Goal: Task Accomplishment & Management: Complete application form

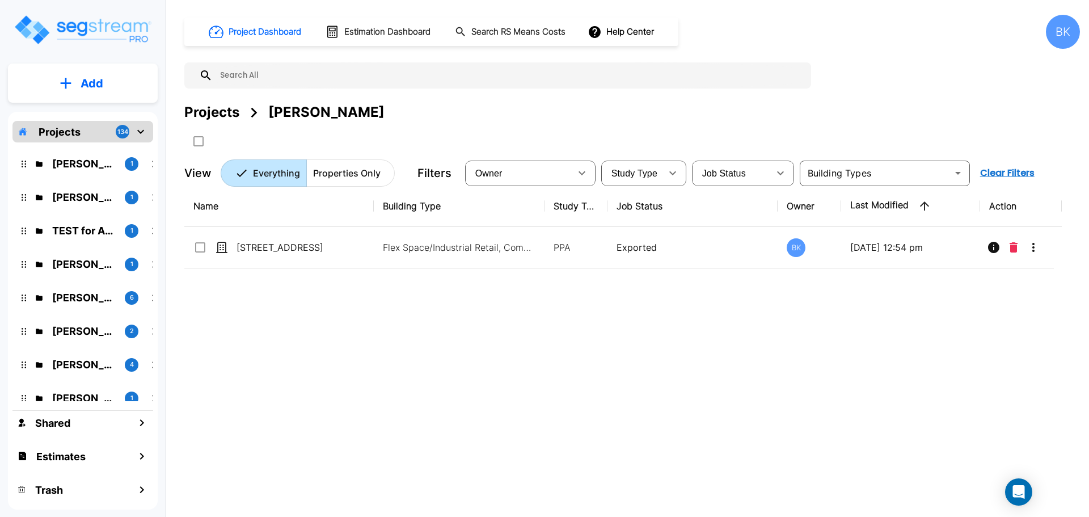
click at [82, 176] on div "Ryanne Hazen 1 Kalo Atanasoff 1 TEST for Assets 1 Sid Rathi 1 Neil Krech 6 Pava…" at bounding box center [82, 271] width 141 height 259
click at [79, 165] on p "Ryanne Hazen" at bounding box center [84, 163] width 64 height 15
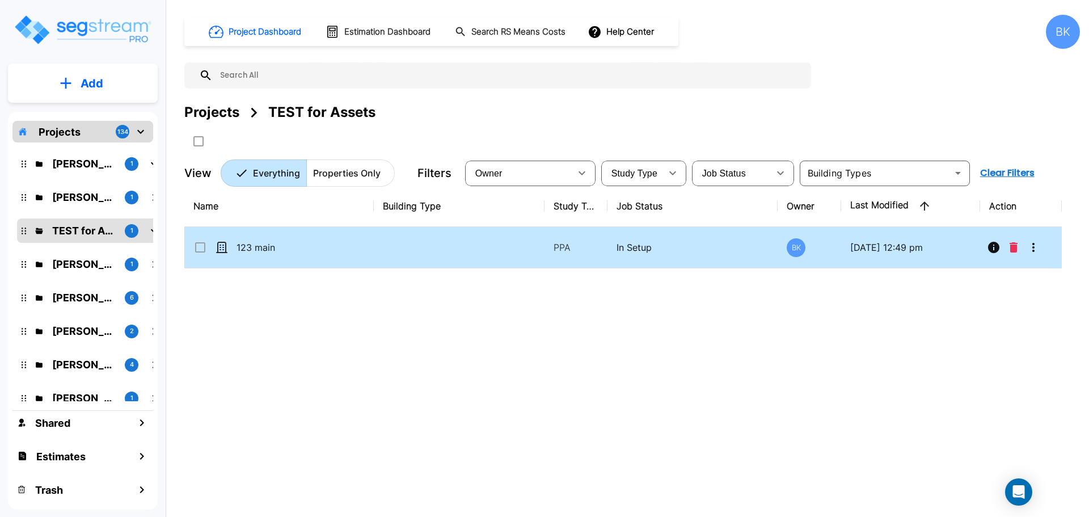
click at [1030, 247] on icon "More-Options" at bounding box center [1034, 248] width 14 height 14
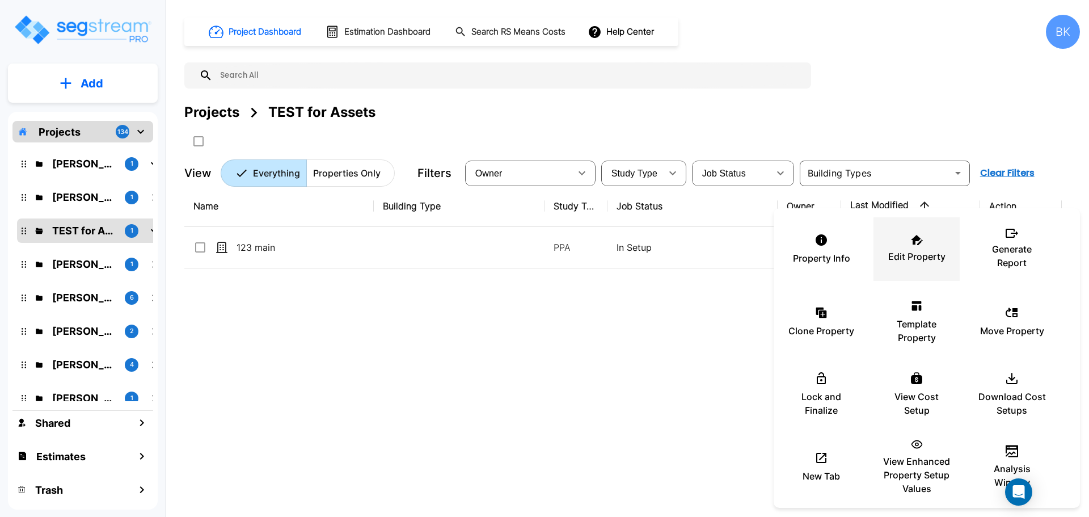
click at [918, 261] on p "Edit Property" at bounding box center [917, 257] width 57 height 14
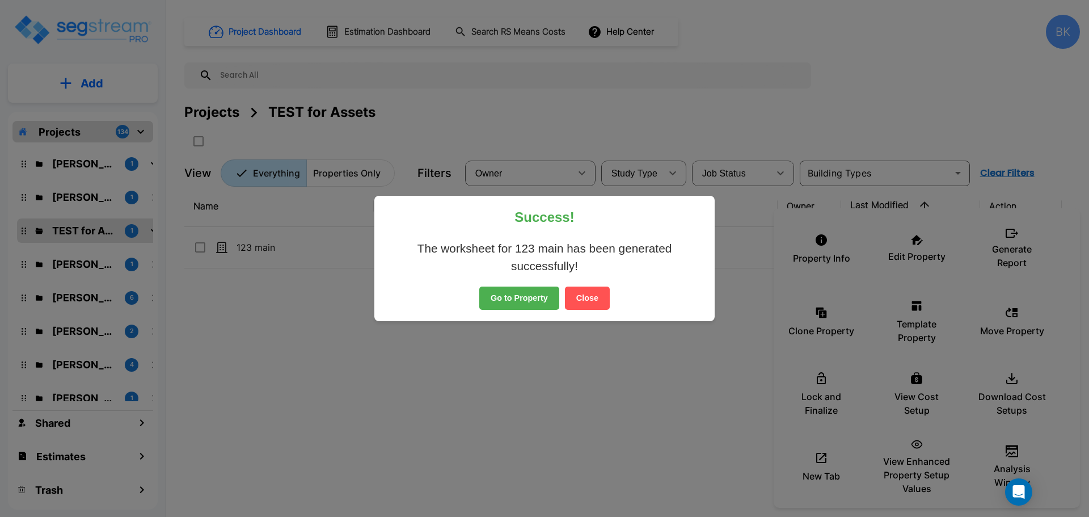
click at [597, 293] on button "Close" at bounding box center [587, 299] width 45 height 24
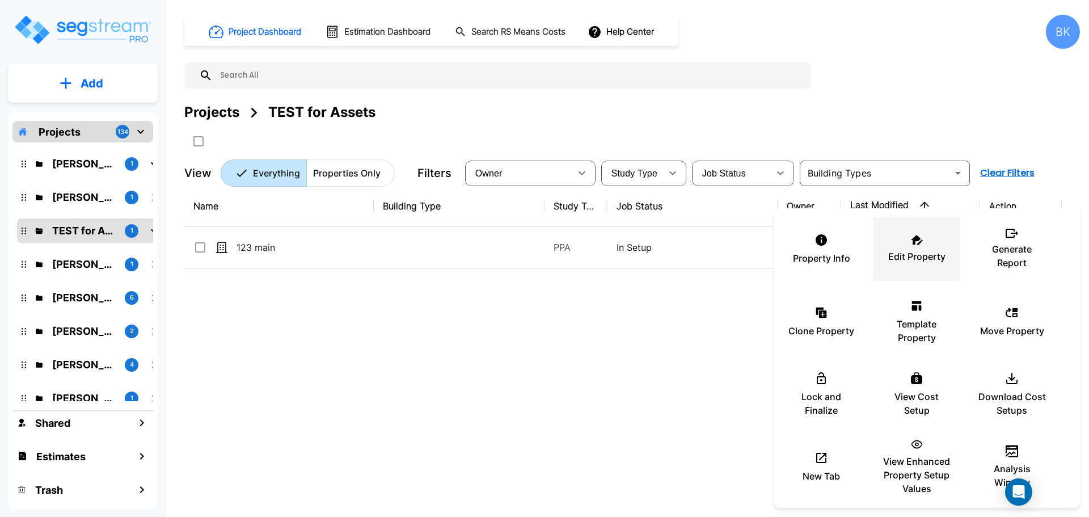
click at [902, 234] on div "Edit Property" at bounding box center [917, 249] width 68 height 57
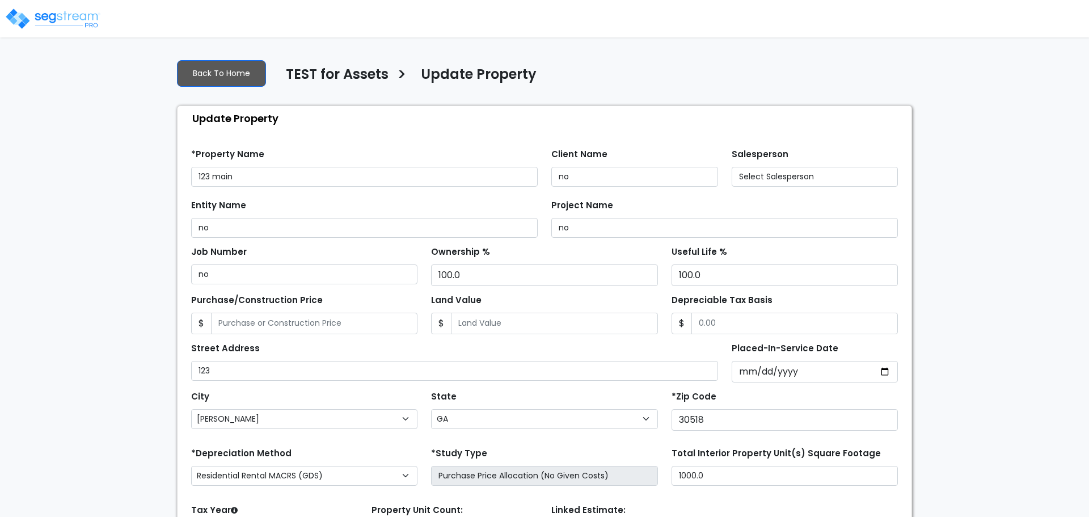
select select "GA"
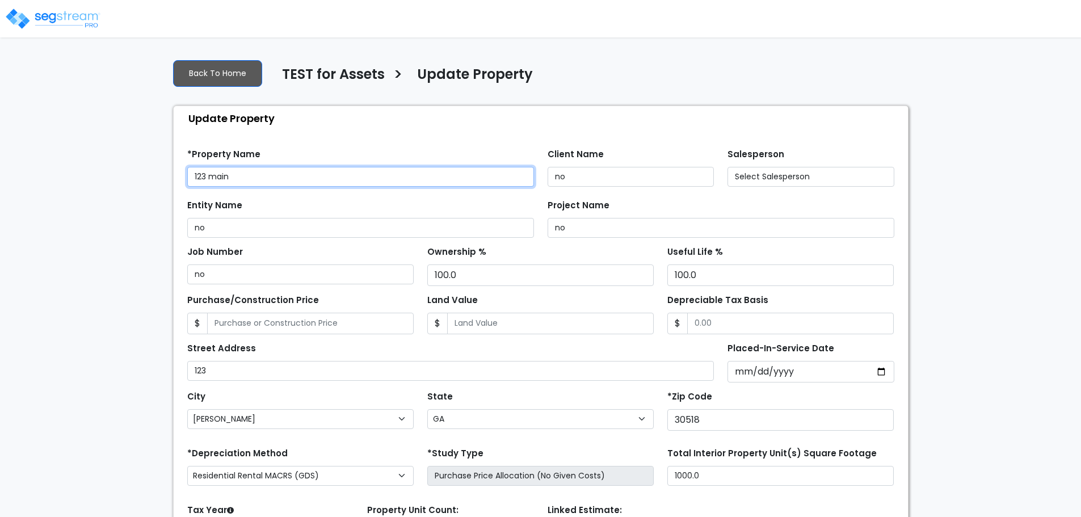
select select "2023"
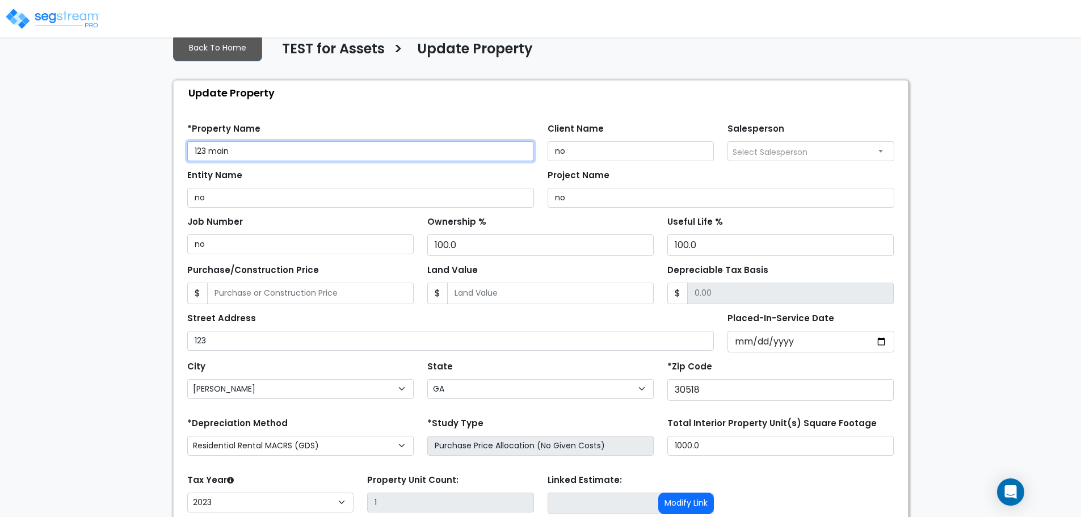
scroll to position [115, 0]
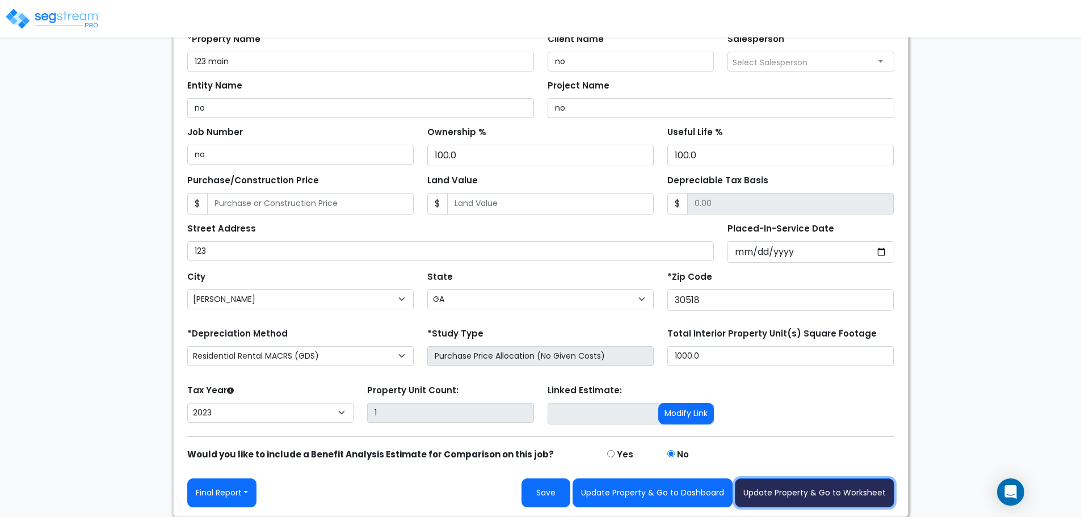
click at [790, 483] on button "Update Property & Go to Worksheet" at bounding box center [814, 492] width 159 height 29
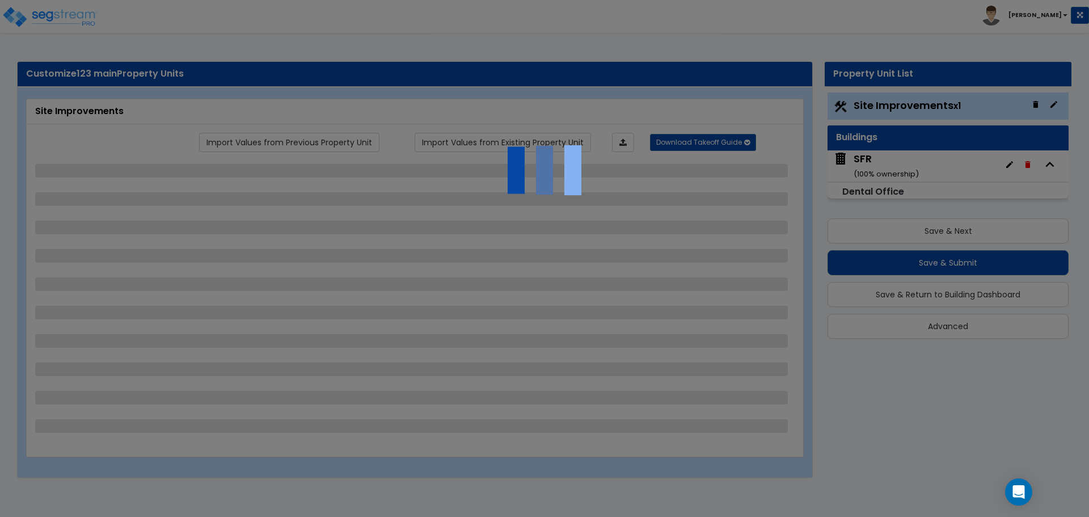
select select "1"
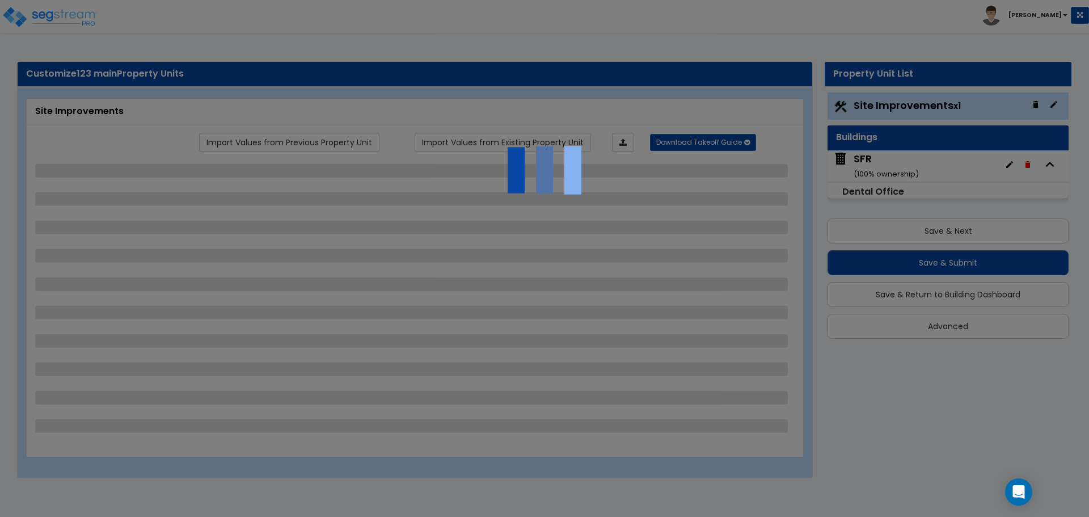
select select "1"
select select "3"
select select "1"
select select "5"
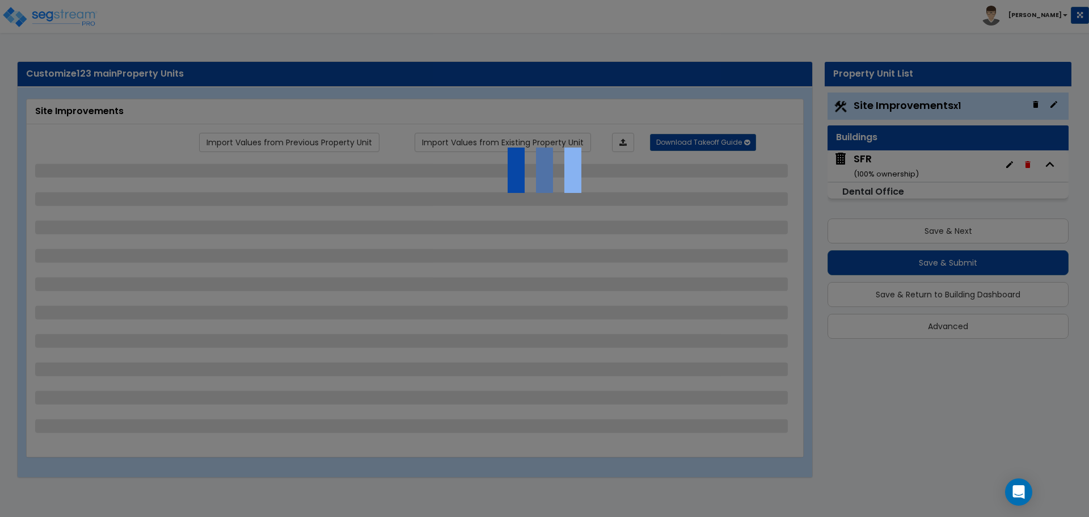
select select "1"
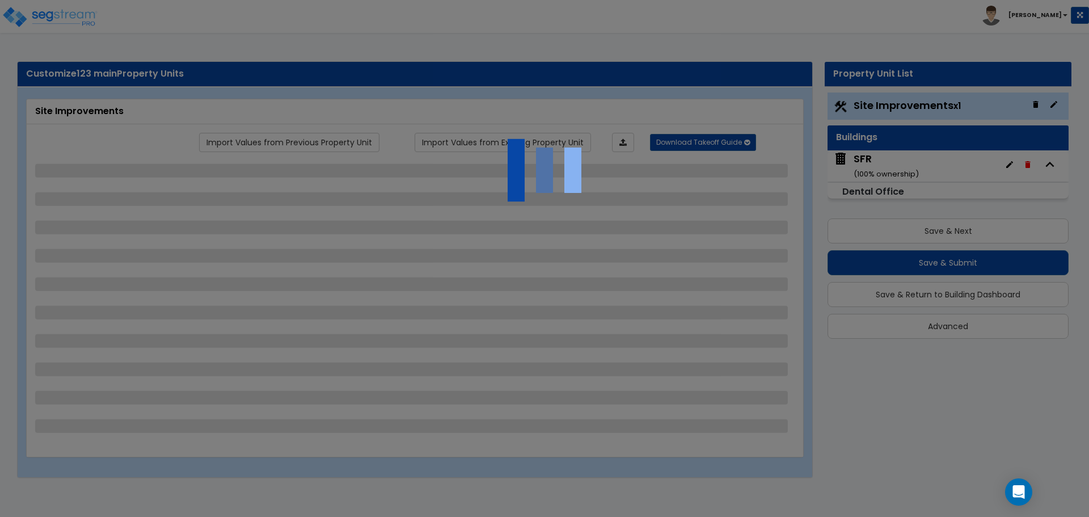
select select "2"
select select "1"
select select "2"
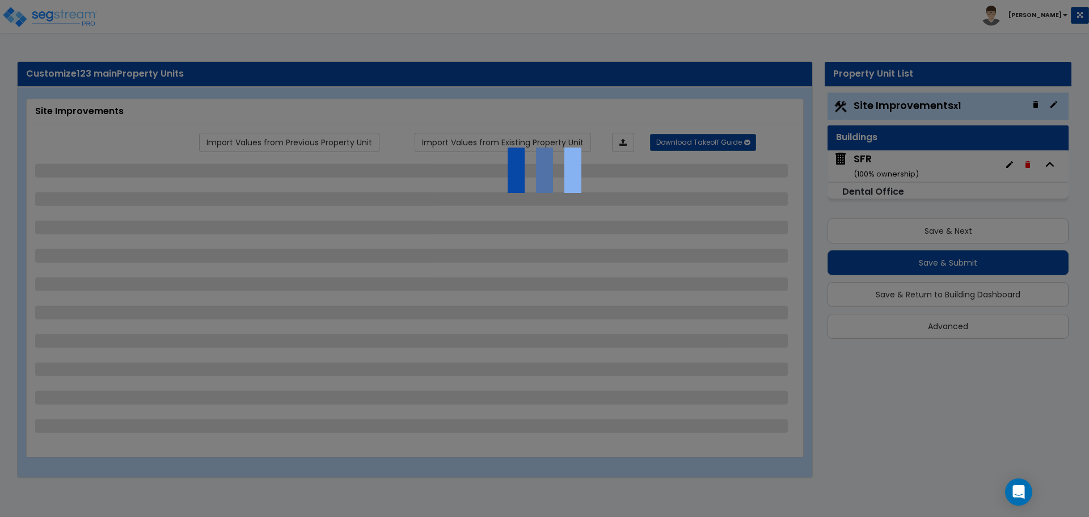
select select "1"
select select "2"
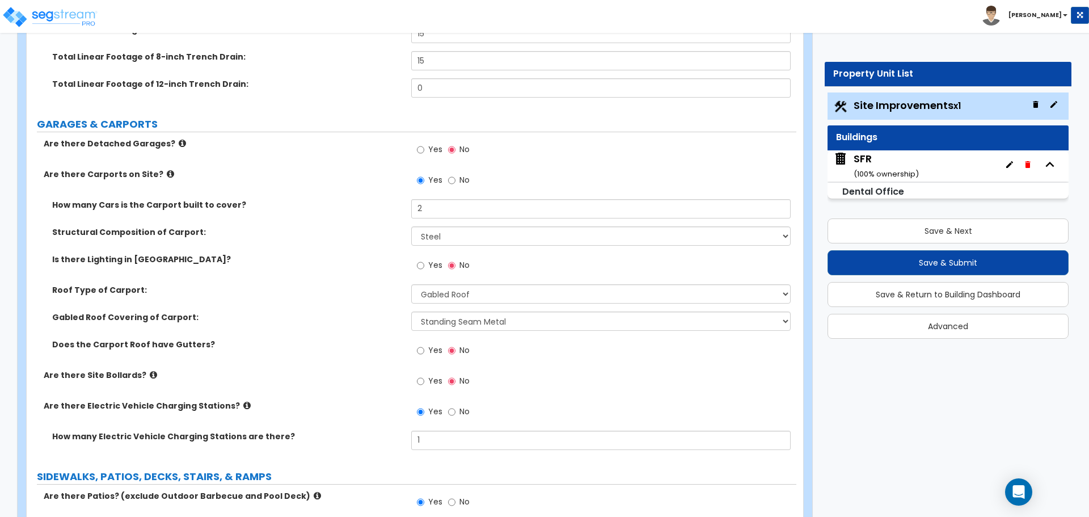
scroll to position [794, 0]
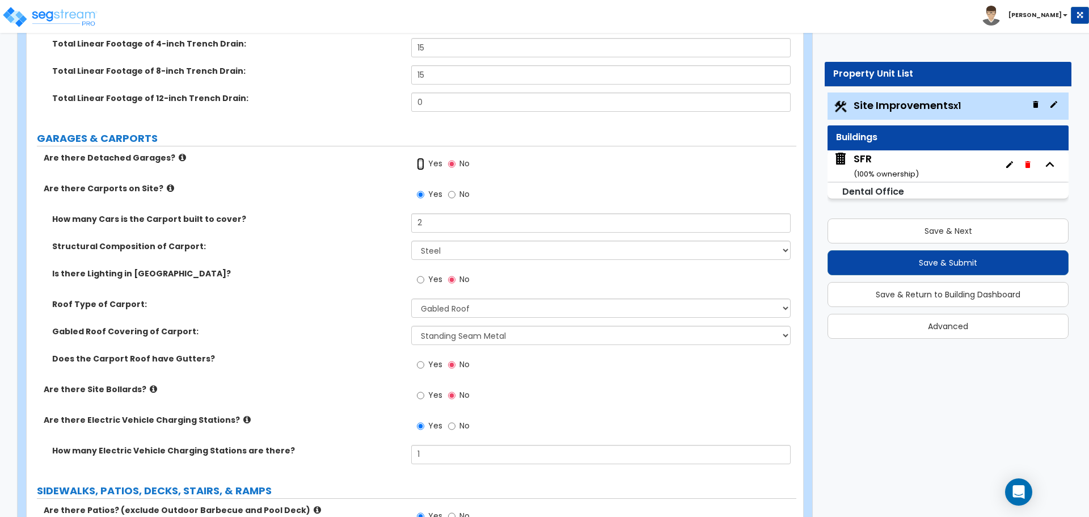
click at [418, 162] on input "Yes" at bounding box center [420, 164] width 7 height 12
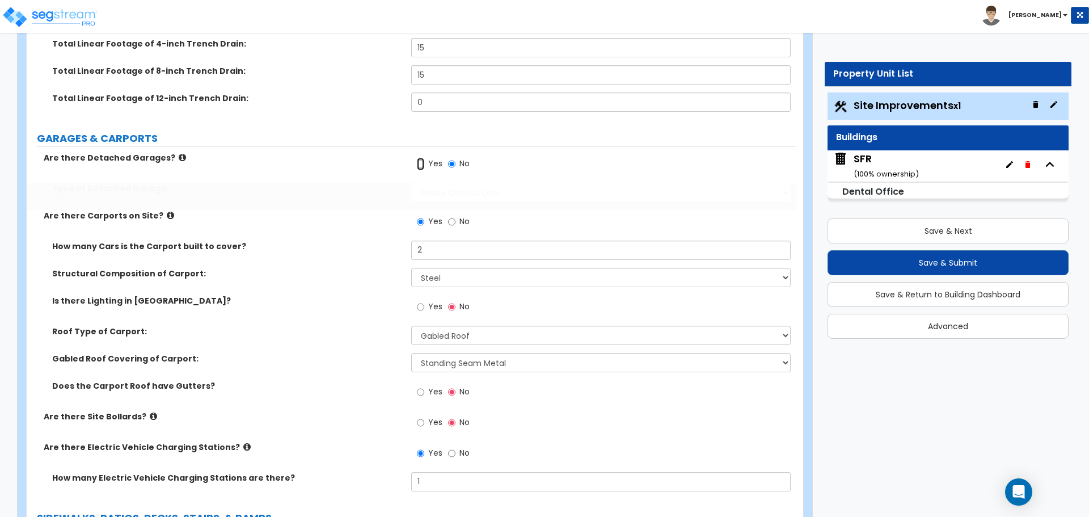
radio input "true"
click at [447, 163] on div "Yes No" at bounding box center [443, 165] width 64 height 26
click at [451, 224] on input "No" at bounding box center [451, 222] width 7 height 12
radio input "false"
radio input "true"
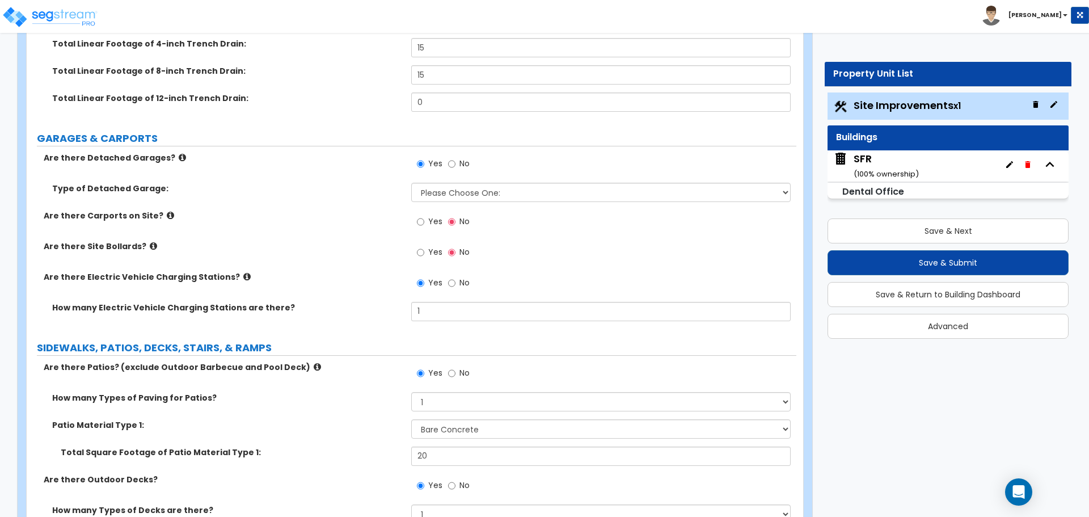
click at [430, 222] on span "Yes" at bounding box center [435, 221] width 14 height 11
click at [424, 222] on input "Yes" at bounding box center [420, 222] width 7 height 12
radio input "true"
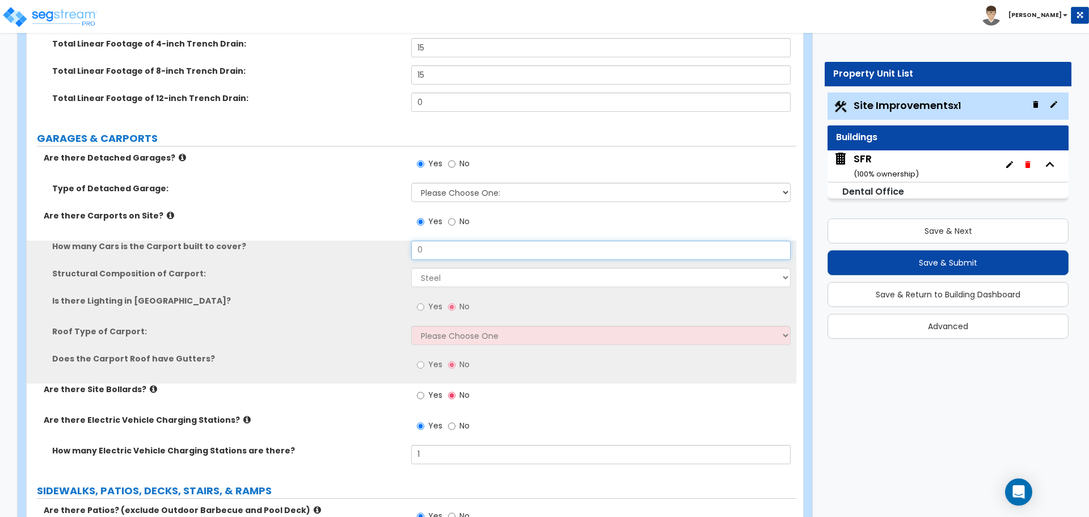
click at [427, 245] on input "0" at bounding box center [600, 250] width 379 height 19
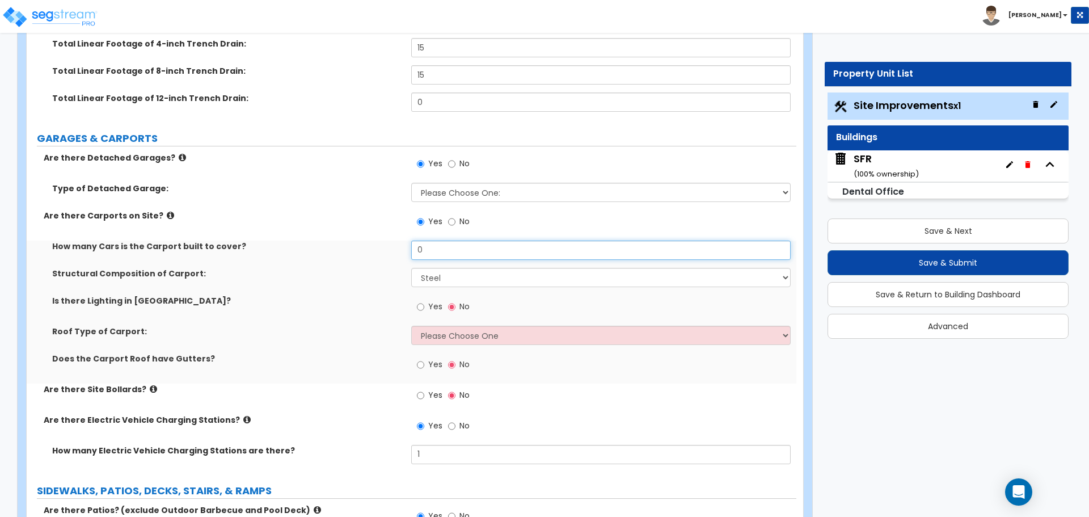
click at [429, 251] on input "0" at bounding box center [600, 250] width 379 height 19
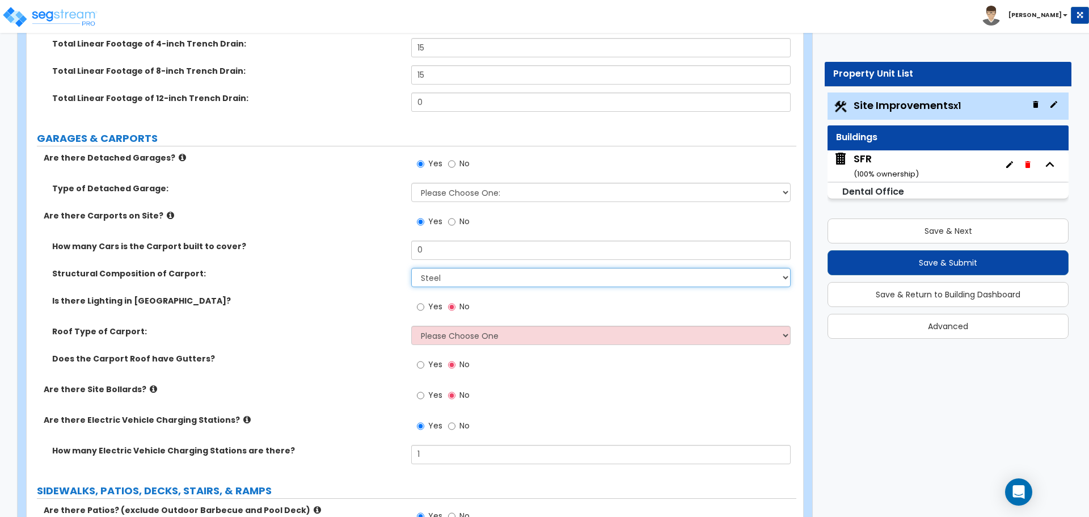
click at [437, 277] on select "Steel Wood" at bounding box center [600, 277] width 379 height 19
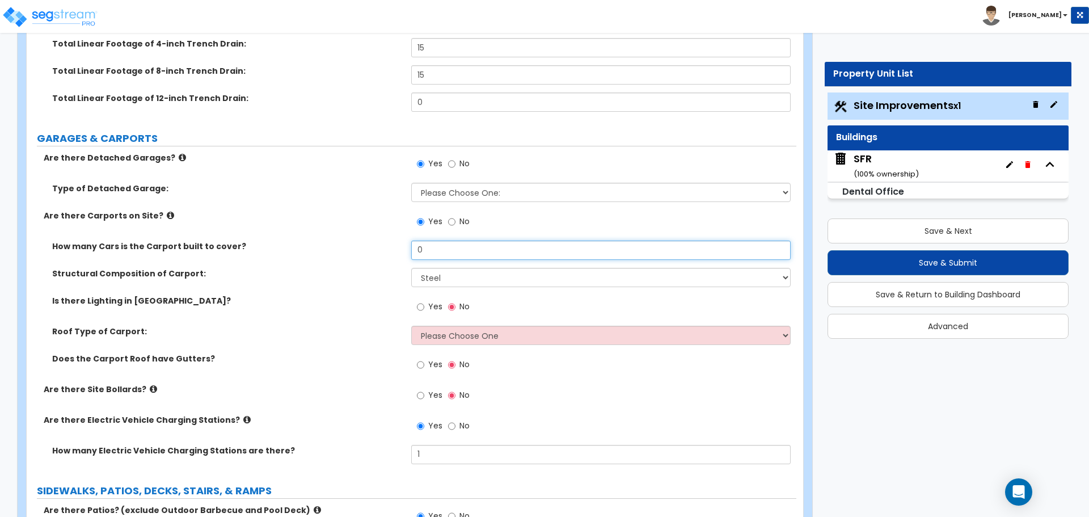
click at [428, 247] on input "0" at bounding box center [600, 250] width 379 height 19
click at [423, 222] on input "Yes" at bounding box center [420, 222] width 7 height 12
click at [431, 245] on input "0" at bounding box center [600, 250] width 379 height 19
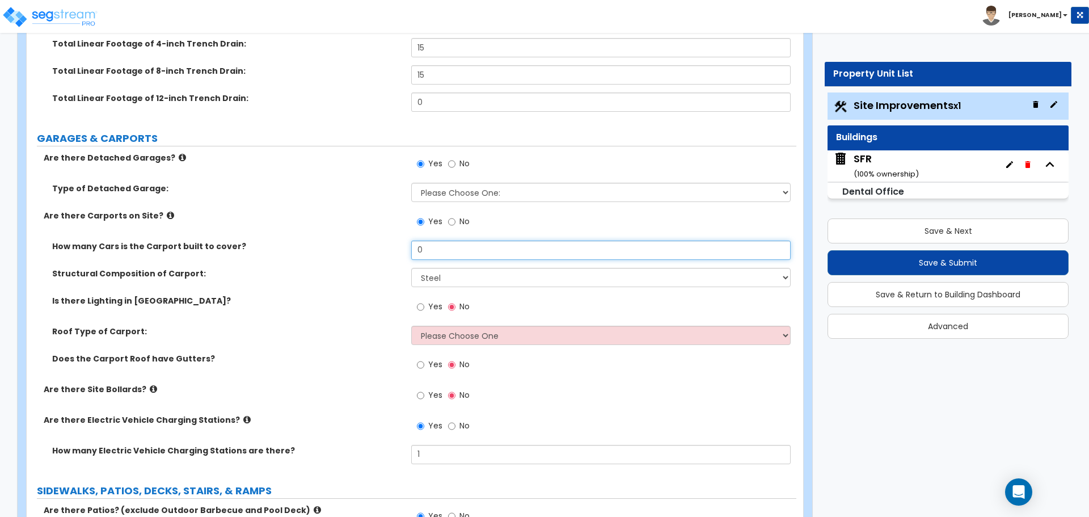
click at [431, 245] on input "0" at bounding box center [600, 250] width 379 height 19
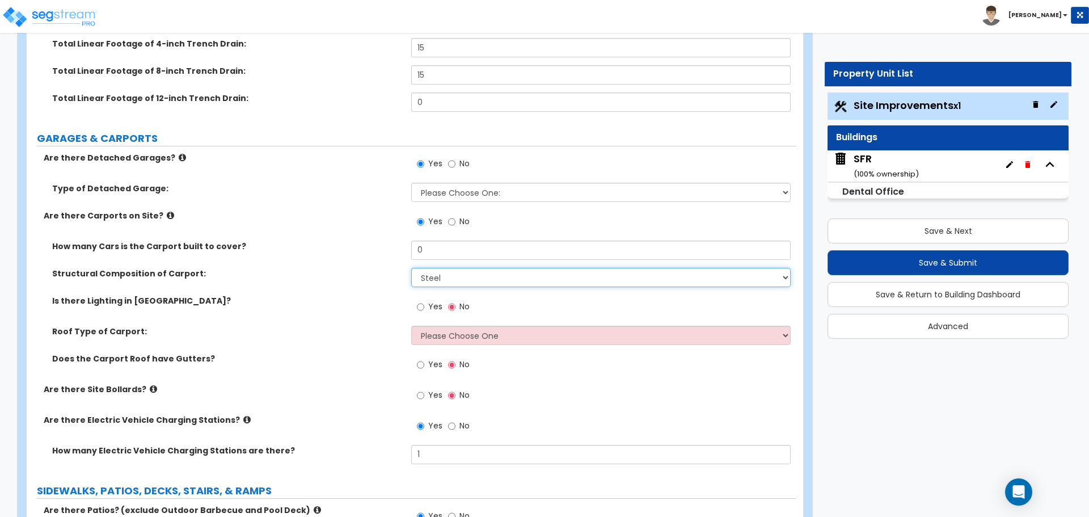
click at [439, 276] on select "Steel Wood" at bounding box center [600, 277] width 379 height 19
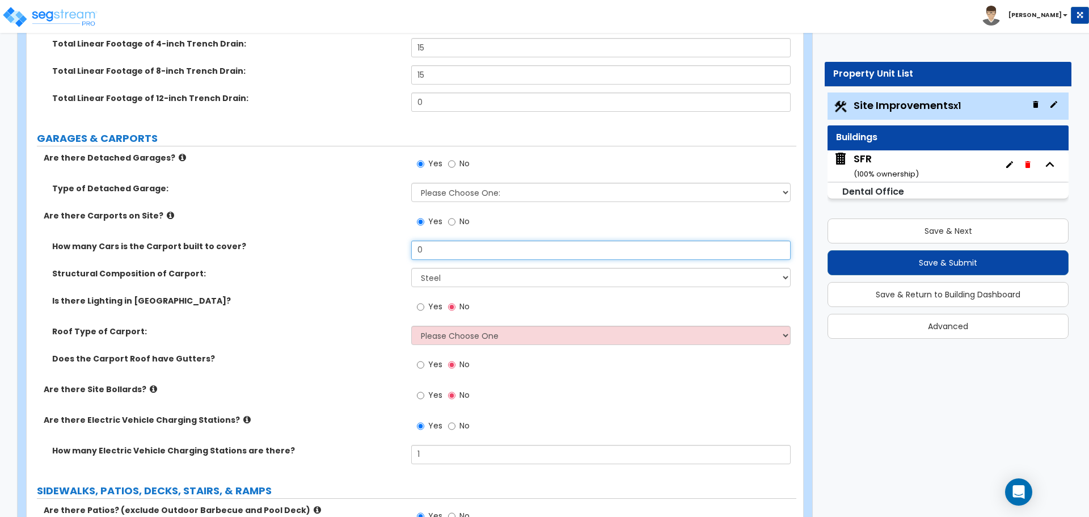
click at [451, 249] on input "0" at bounding box center [600, 250] width 379 height 19
type input "4"
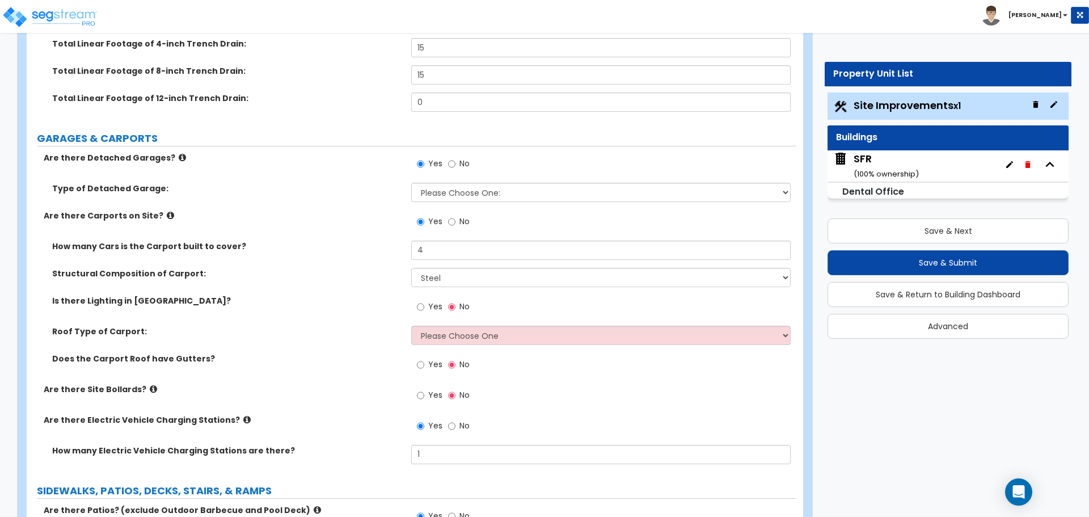
click at [367, 249] on label "How many Cars is the Carport built to cover?" at bounding box center [227, 246] width 351 height 11
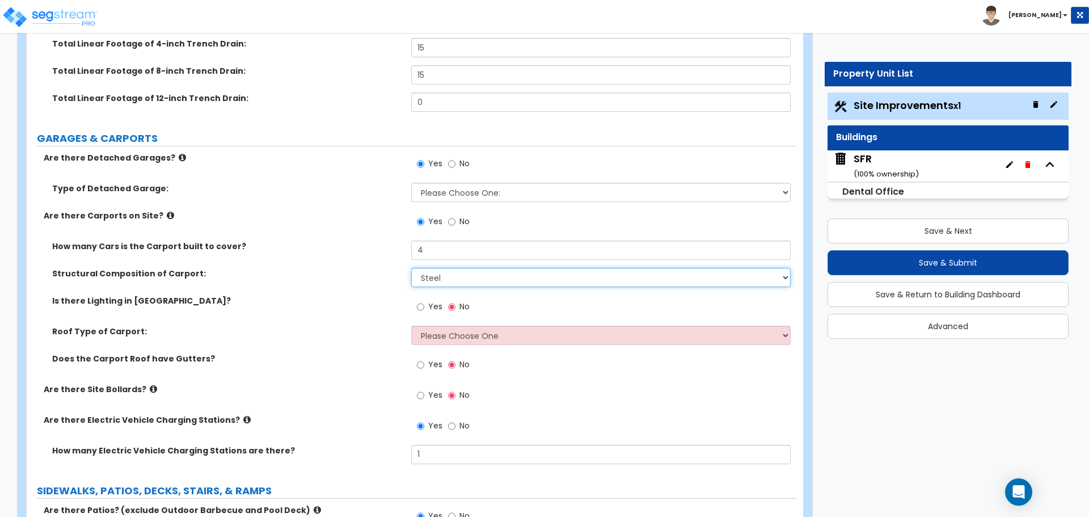
click at [430, 277] on select "Steel Wood" at bounding box center [600, 277] width 379 height 19
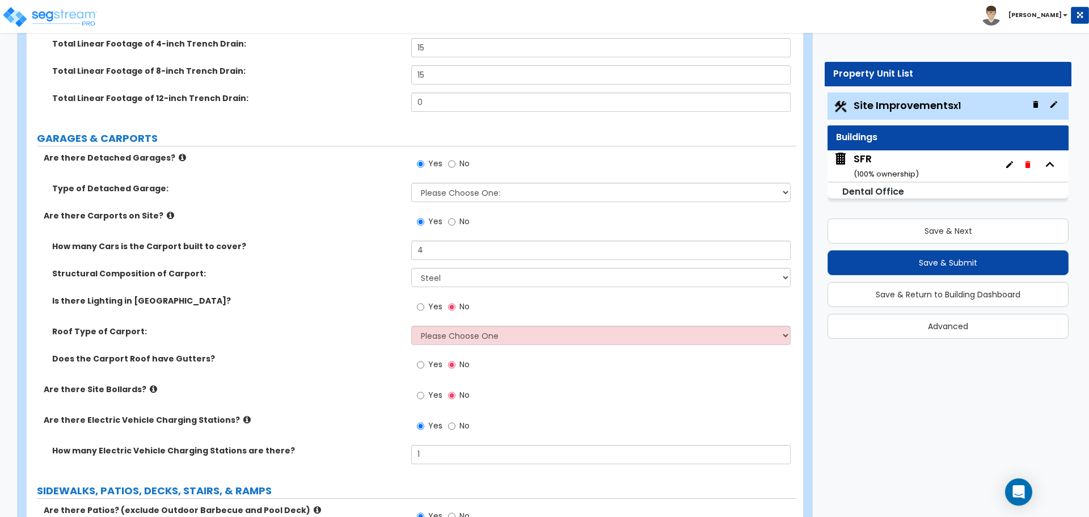
click at [376, 287] on div "Structural Composition of Carport: Steel Wood" at bounding box center [412, 281] width 770 height 27
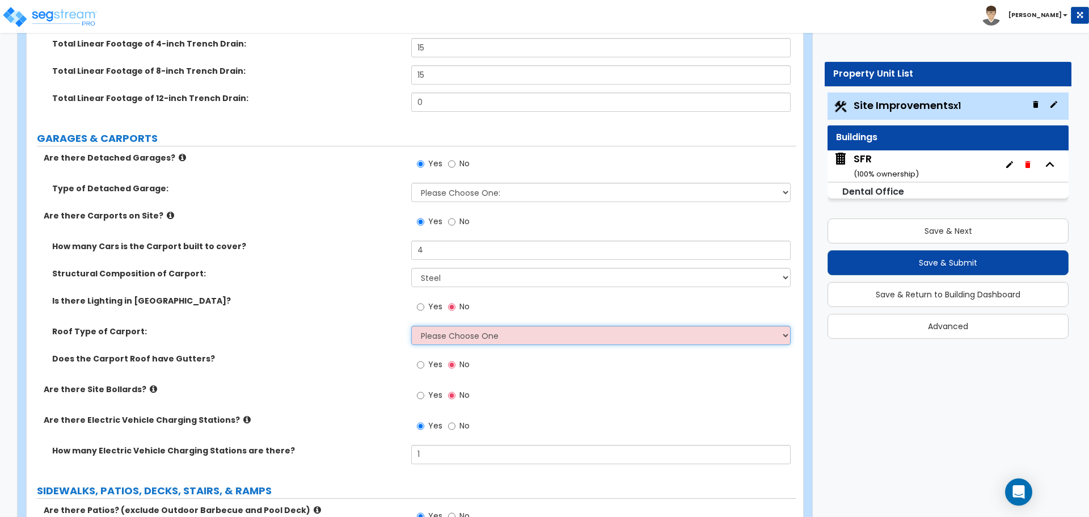
click at [437, 334] on select "Please Choose One Gabled Roof Flat Roof" at bounding box center [600, 335] width 379 height 19
select select "2"
click at [411, 326] on select "Please Choose One Gabled Roof Flat Roof" at bounding box center [600, 335] width 379 height 19
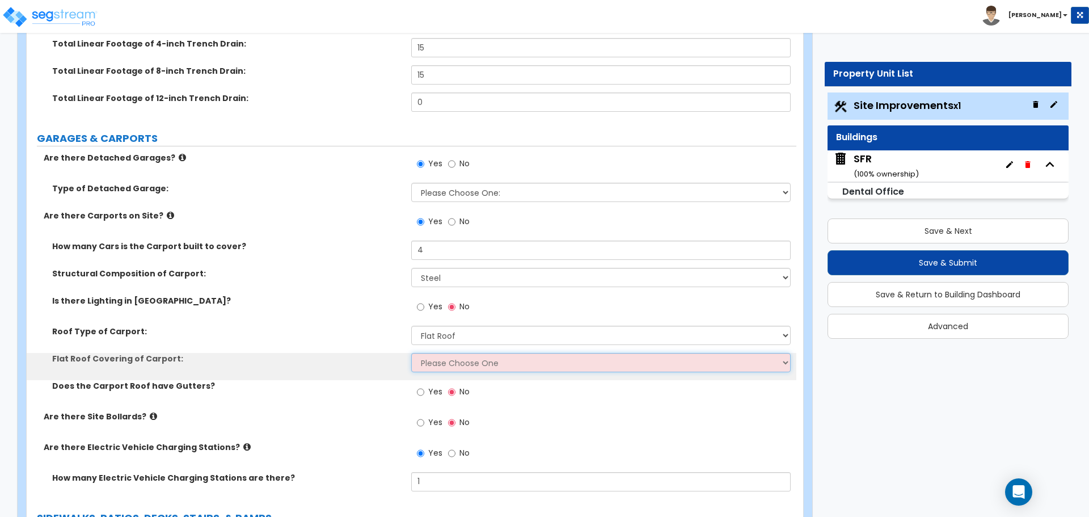
click at [437, 363] on select "Please Choose One Rolled Asphalt Plastic Membrane Asphalt Flood Coat Standing S…" at bounding box center [600, 362] width 379 height 19
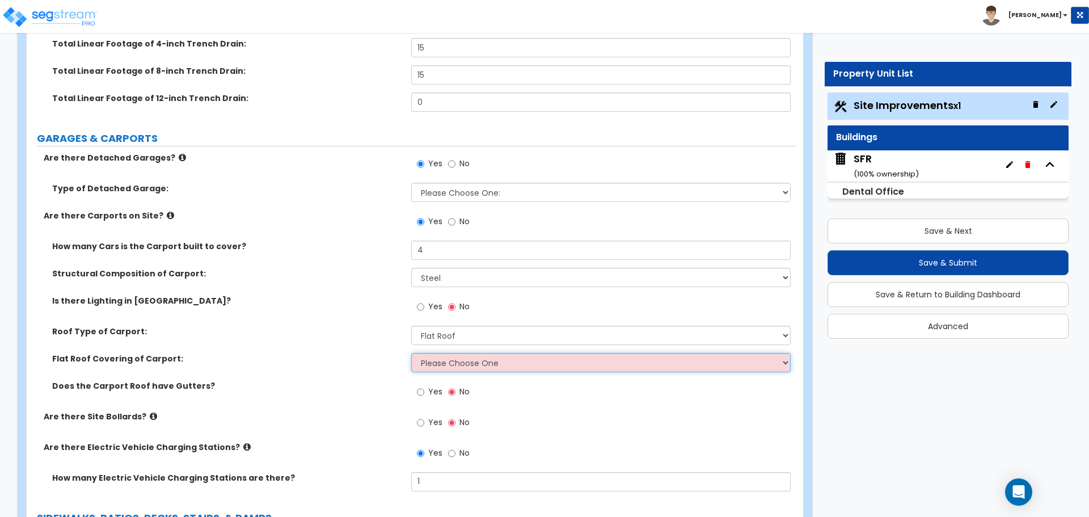
select select "4"
click at [411, 353] on select "Please Choose One Rolled Asphalt Plastic Membrane Asphalt Flood Coat Standing S…" at bounding box center [600, 362] width 379 height 19
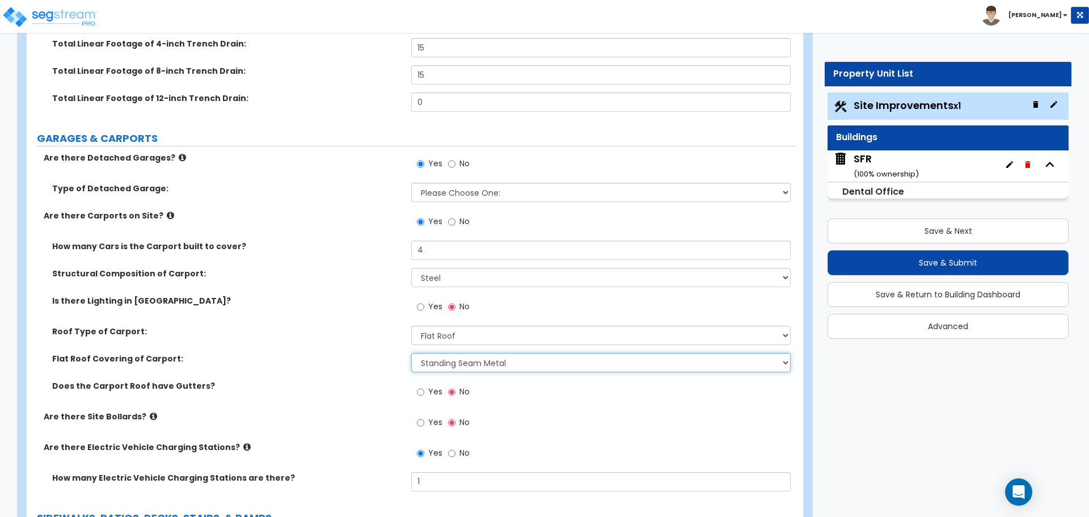
click at [568, 353] on select "Please Choose One Rolled Asphalt Plastic Membrane Asphalt Flood Coat Standing S…" at bounding box center [600, 362] width 379 height 19
click at [485, 353] on select "Please Choose One Rolled Asphalt Plastic Membrane Asphalt Flood Coat Standing S…" at bounding box center [600, 362] width 379 height 19
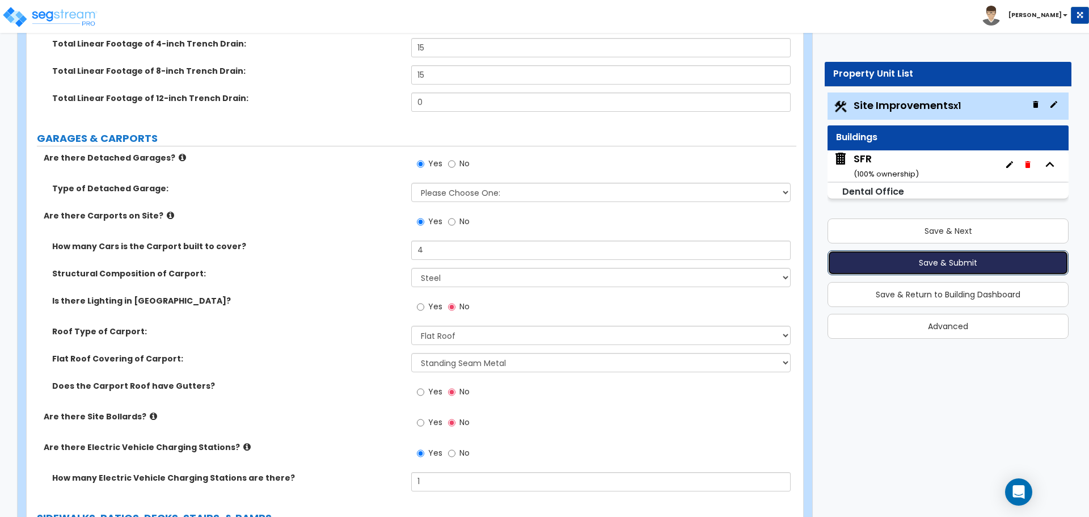
click at [945, 263] on button "Save & Submit" at bounding box center [948, 262] width 241 height 25
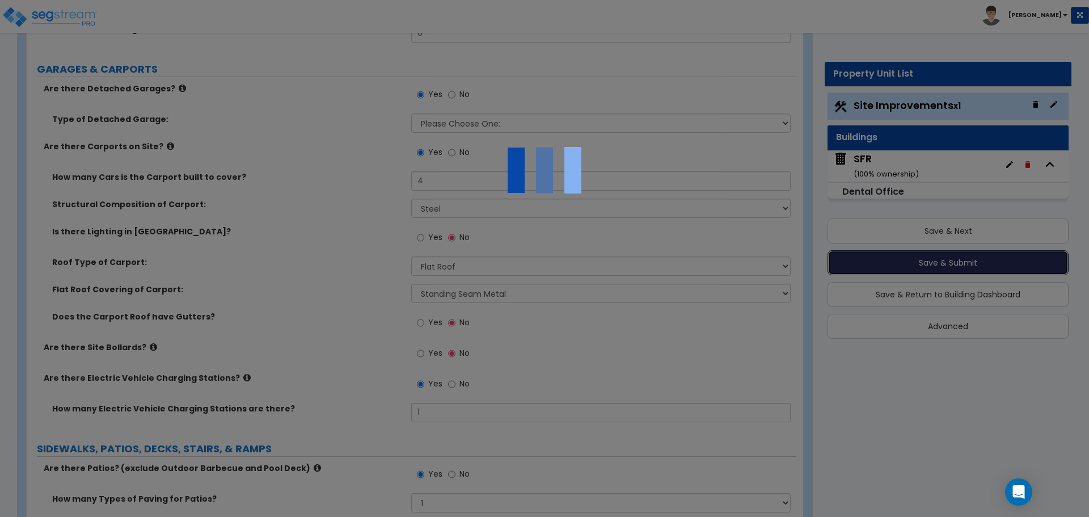
scroll to position [851, 0]
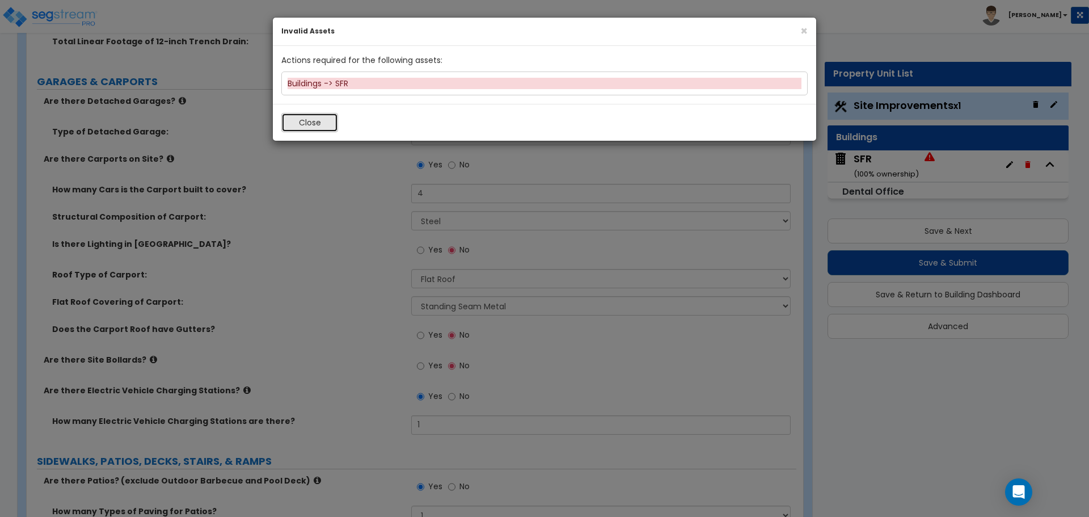
click at [313, 119] on button "Close" at bounding box center [309, 122] width 57 height 19
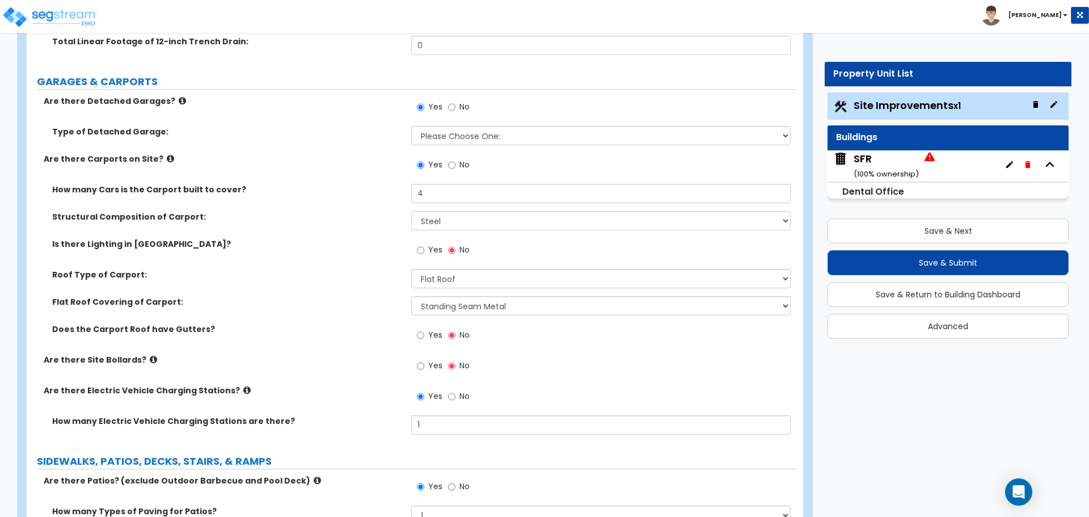
click at [844, 153] on img at bounding box center [841, 158] width 15 height 15
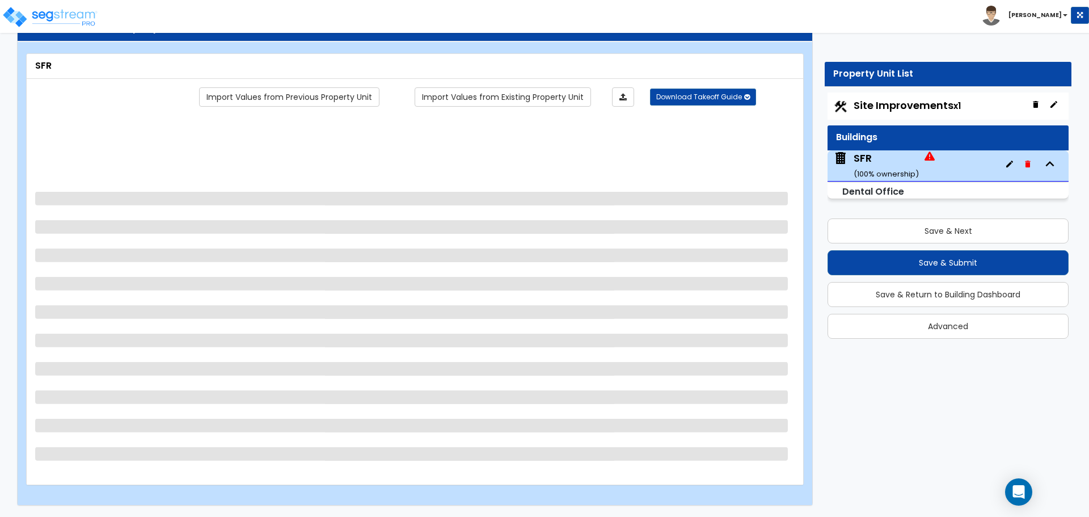
scroll to position [0, 0]
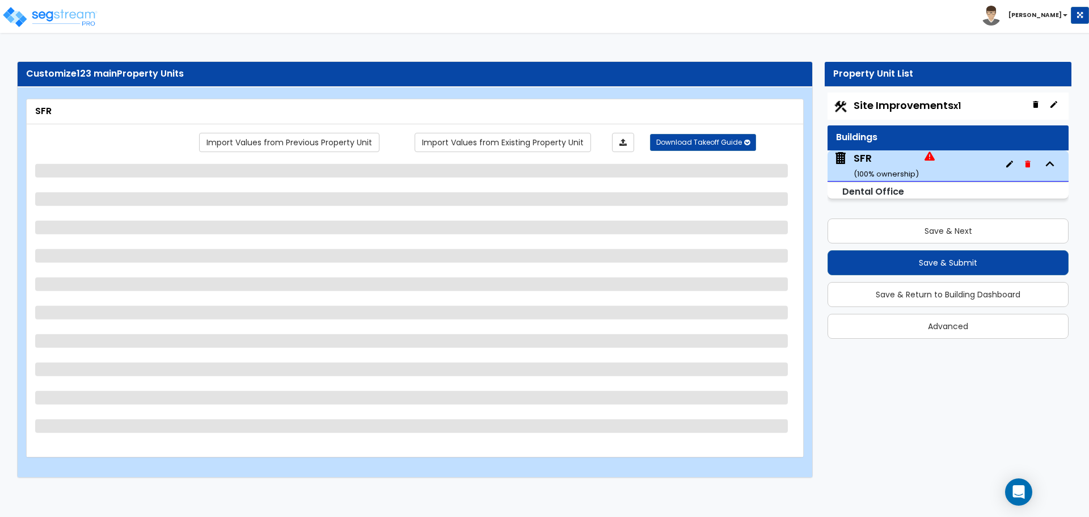
select select "2"
select select "1"
select select "2"
select select "1"
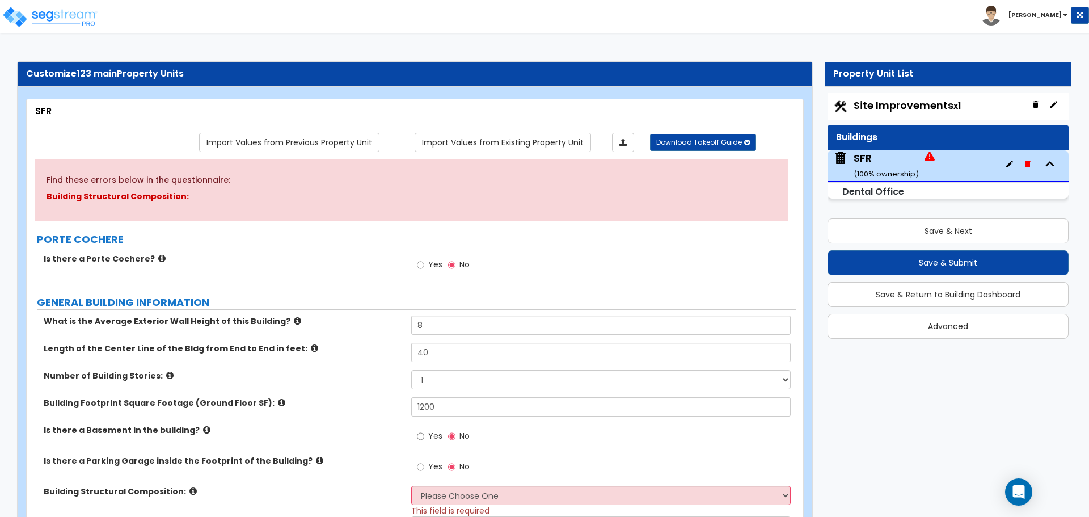
click at [1029, 166] on icon "button" at bounding box center [1027, 164] width 5 height 7
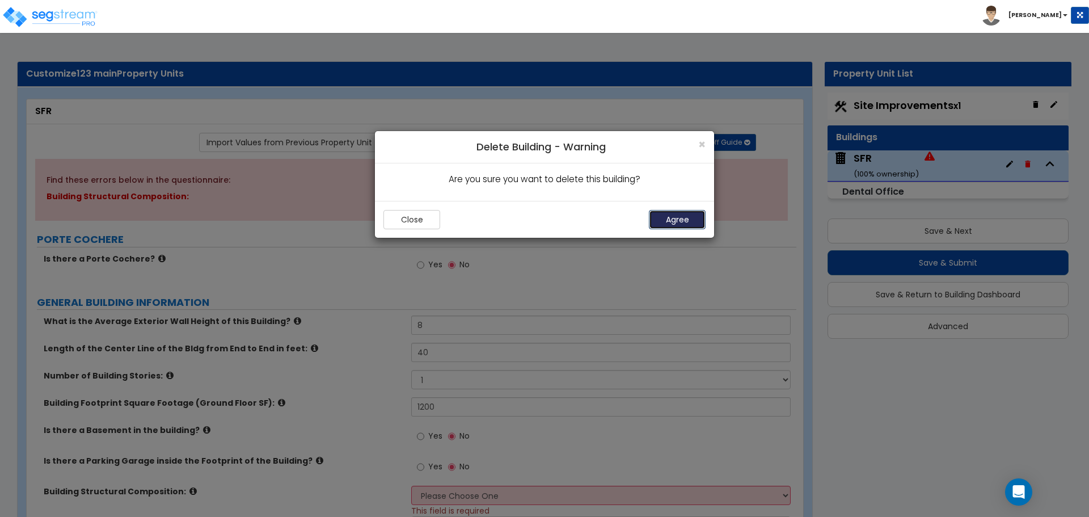
click at [681, 217] on button "Agree" at bounding box center [677, 219] width 57 height 19
select select "1"
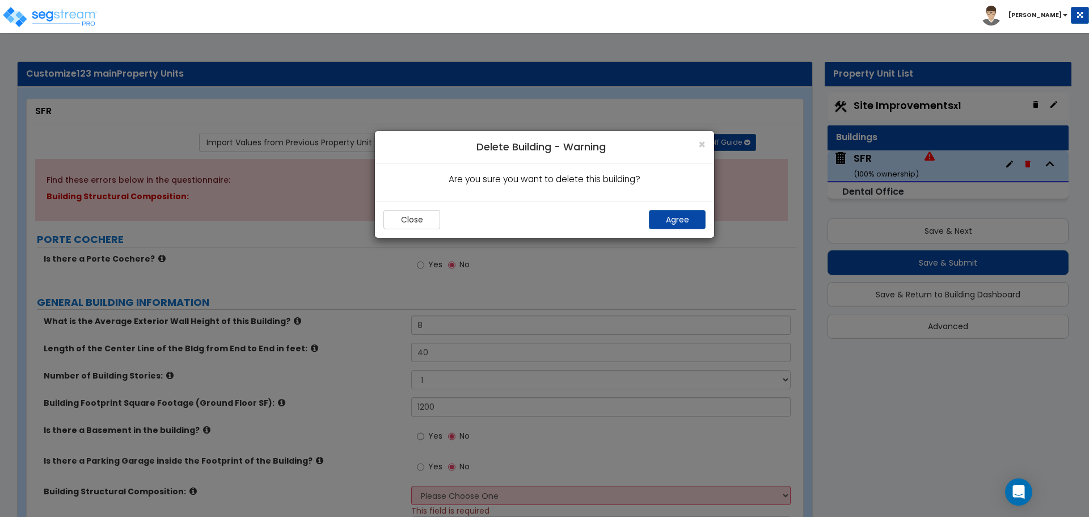
select select "1"
select select "3"
select select "1"
select select "2"
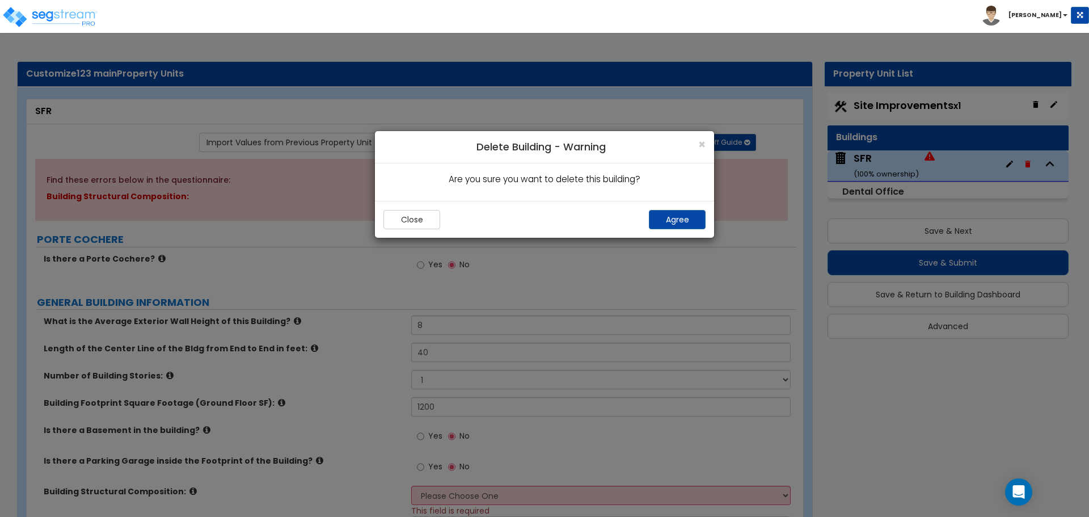
select select "4"
select select "1"
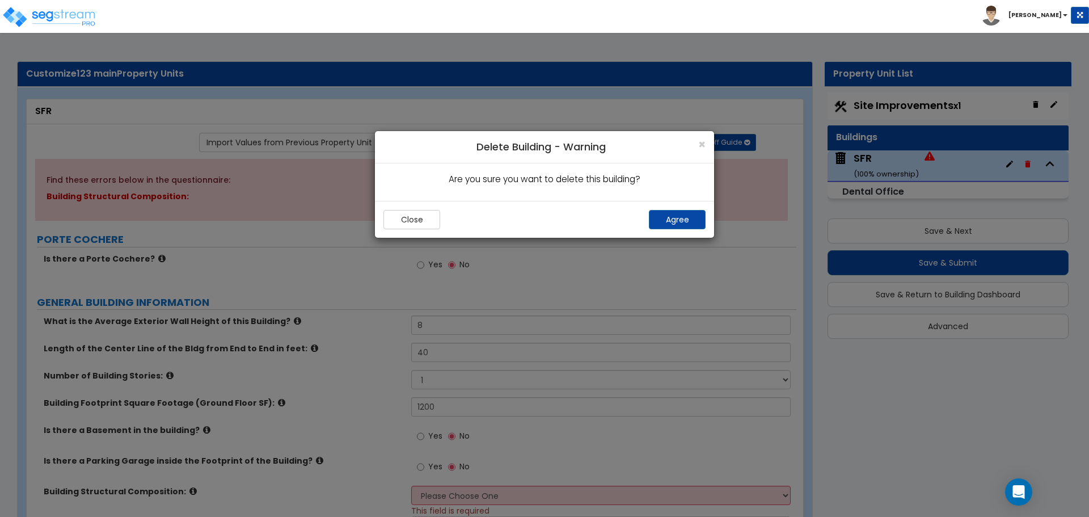
select select "1"
select select "2"
select select "1"
select select "2"
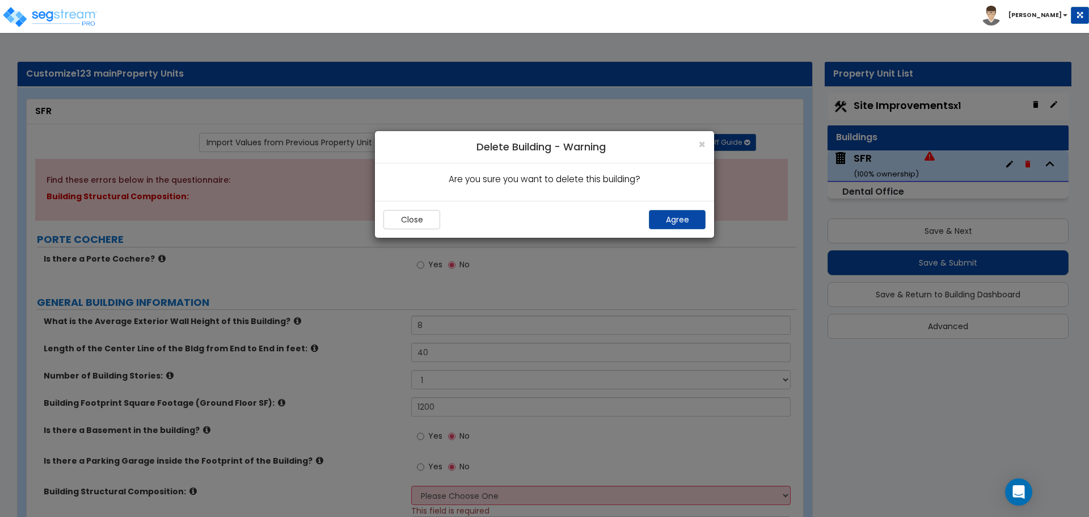
select select "2"
select select "1"
select select "2"
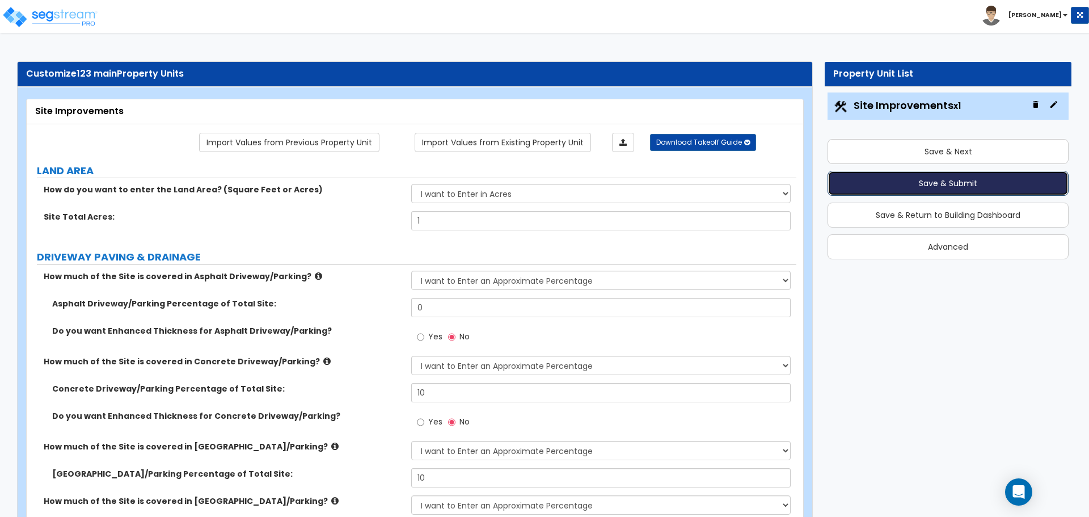
click at [948, 190] on button "Save & Submit" at bounding box center [948, 183] width 241 height 25
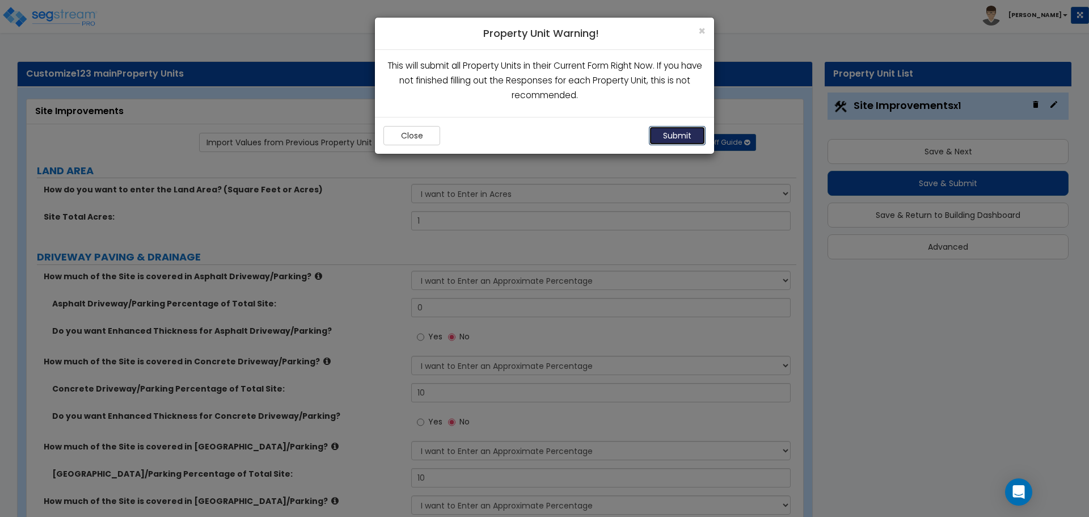
click at [694, 141] on button "Submit" at bounding box center [677, 135] width 57 height 19
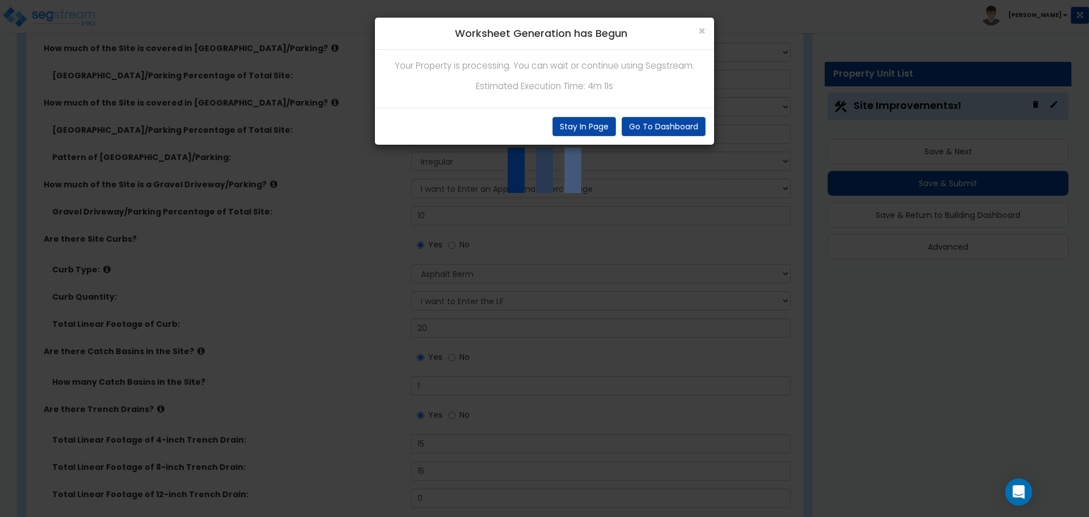
scroll to position [397, 0]
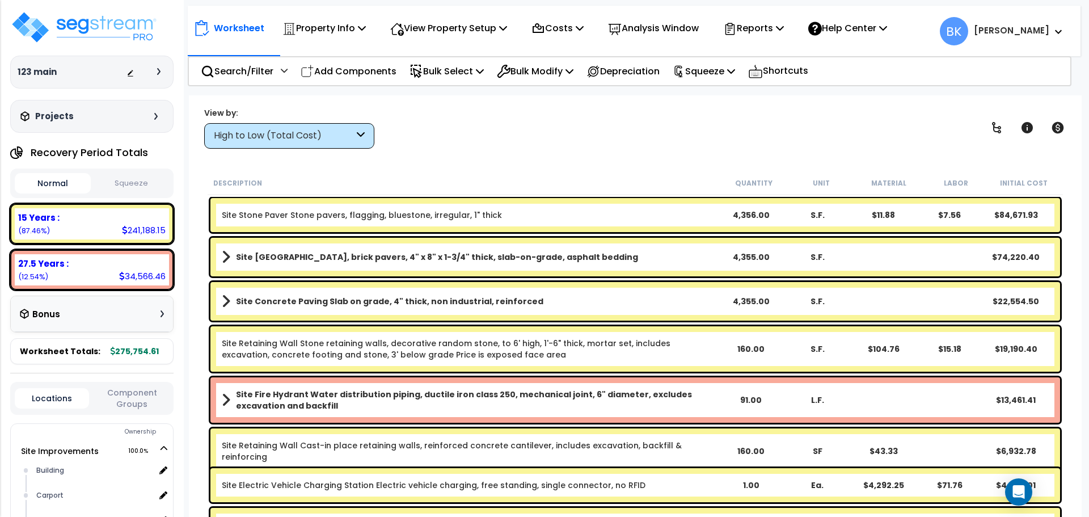
click at [101, 226] on div "15 Years : 241,188.15 (87.46%)" at bounding box center [92, 223] width 154 height 31
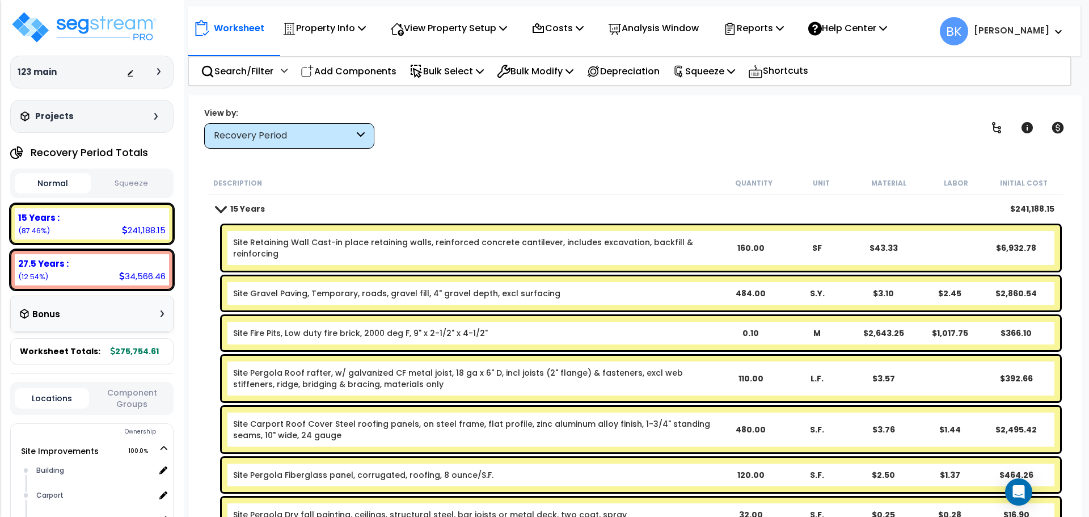
click at [293, 132] on div "Recovery Period" at bounding box center [284, 135] width 140 height 13
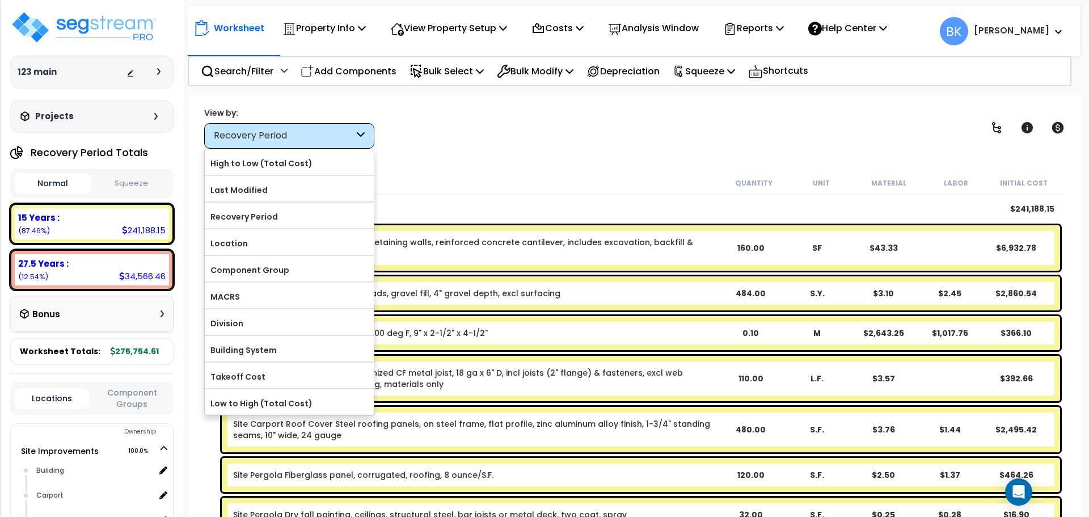
click at [293, 132] on div "Recovery Period" at bounding box center [284, 135] width 140 height 13
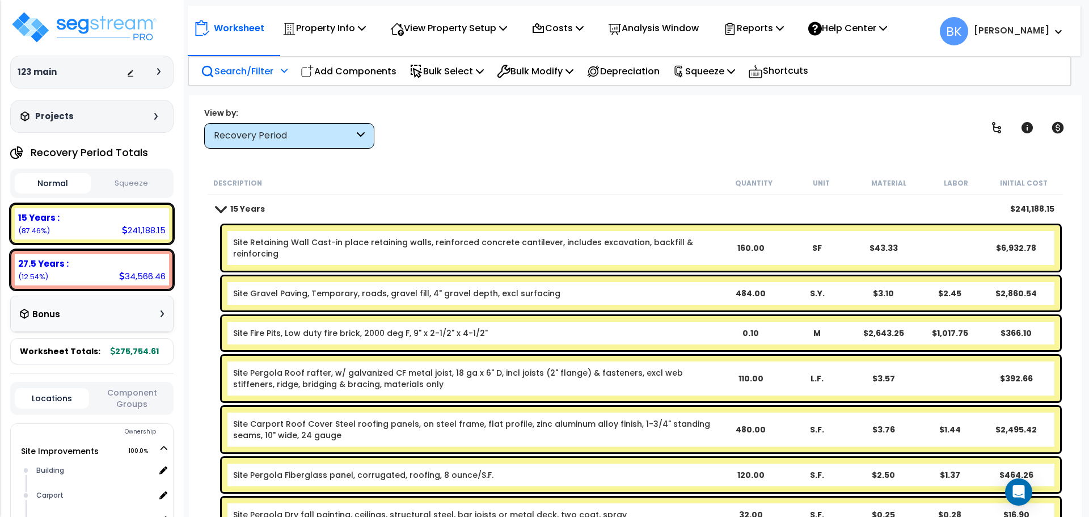
click at [255, 74] on p "Search/Filter" at bounding box center [237, 71] width 73 height 15
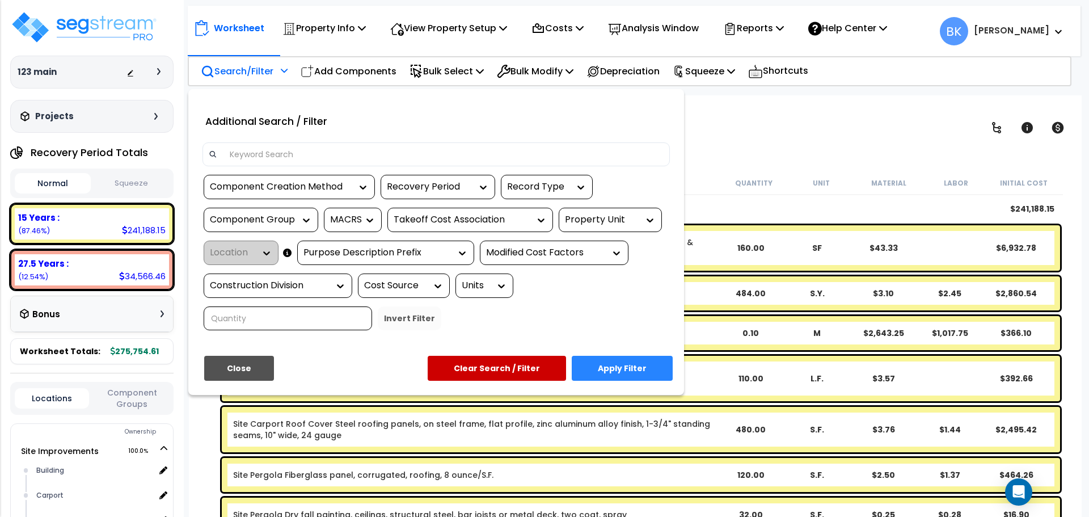
click at [273, 155] on input at bounding box center [443, 154] width 441 height 17
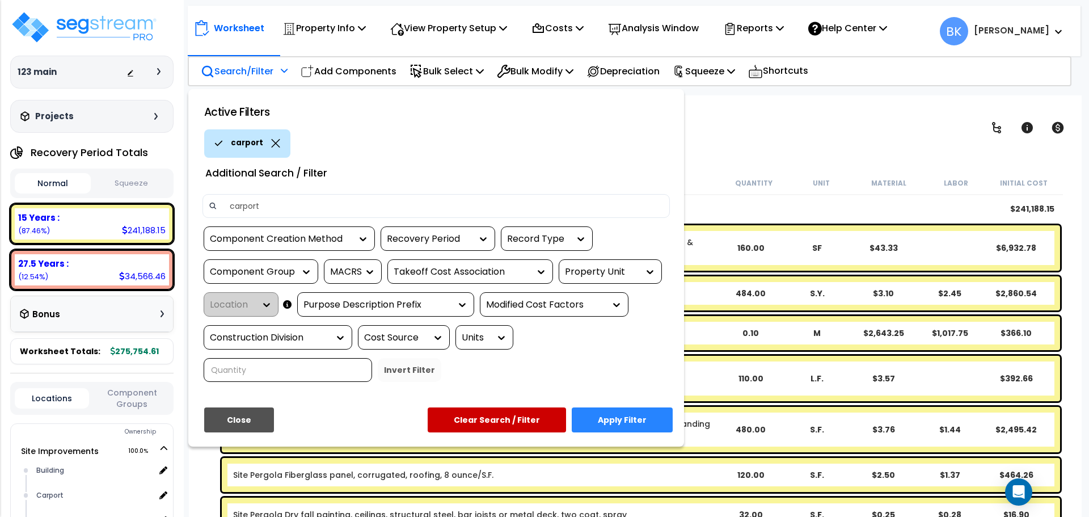
type input "carport"
click at [647, 422] on button "Apply Filter" at bounding box center [622, 419] width 101 height 25
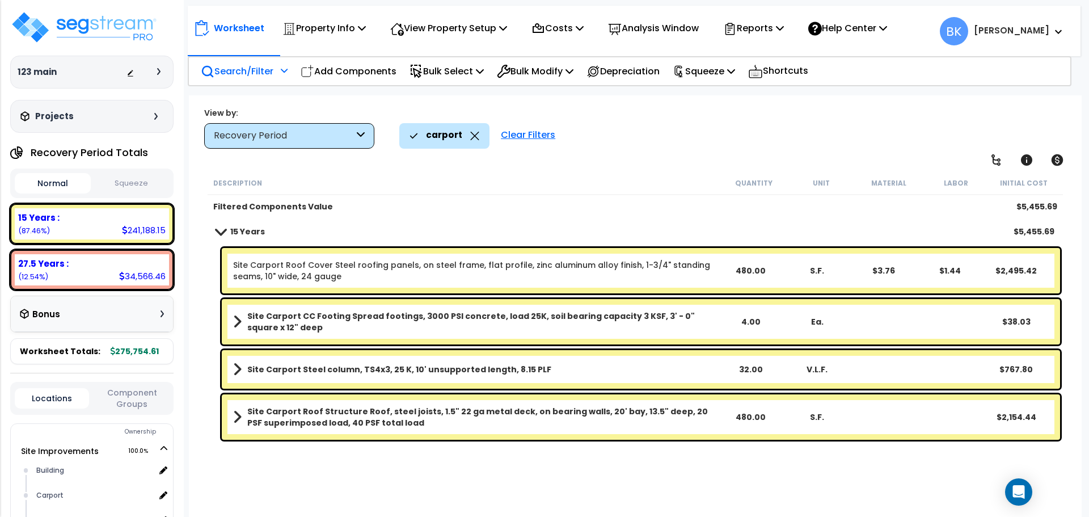
click at [241, 417] on span at bounding box center [237, 417] width 9 height 16
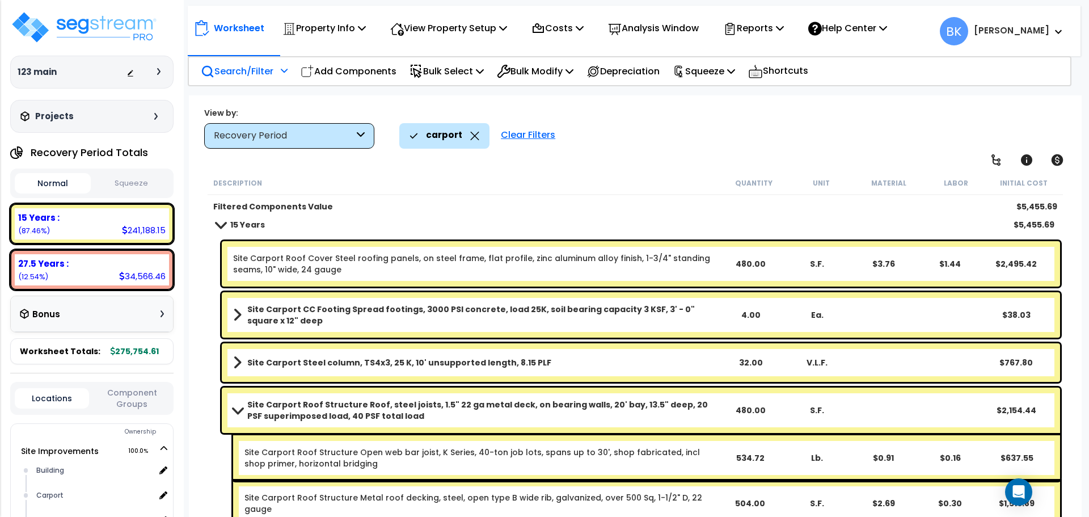
scroll to position [50, 0]
click at [239, 410] on span at bounding box center [238, 410] width 16 height 9
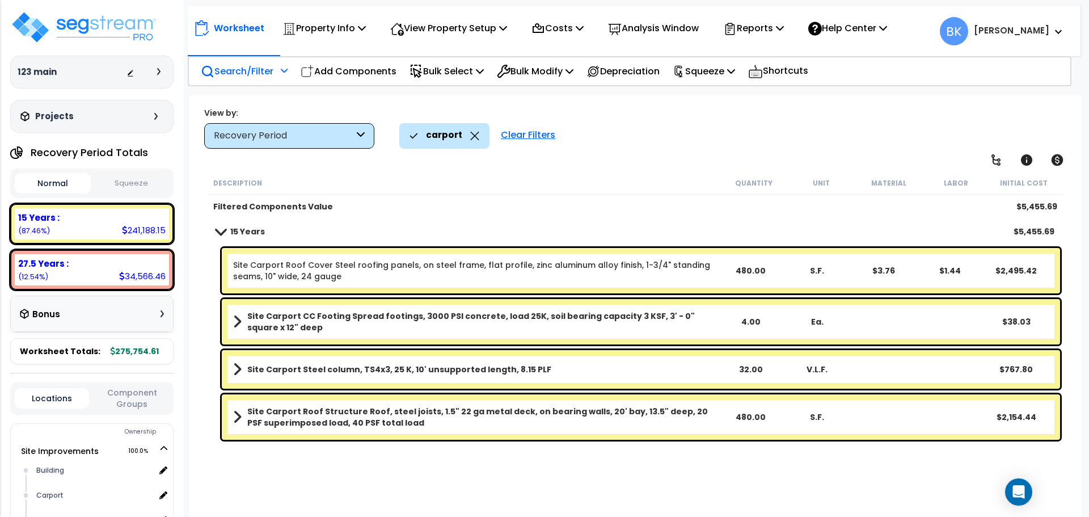
scroll to position [0, 0]
click at [239, 419] on span at bounding box center [237, 417] width 9 height 16
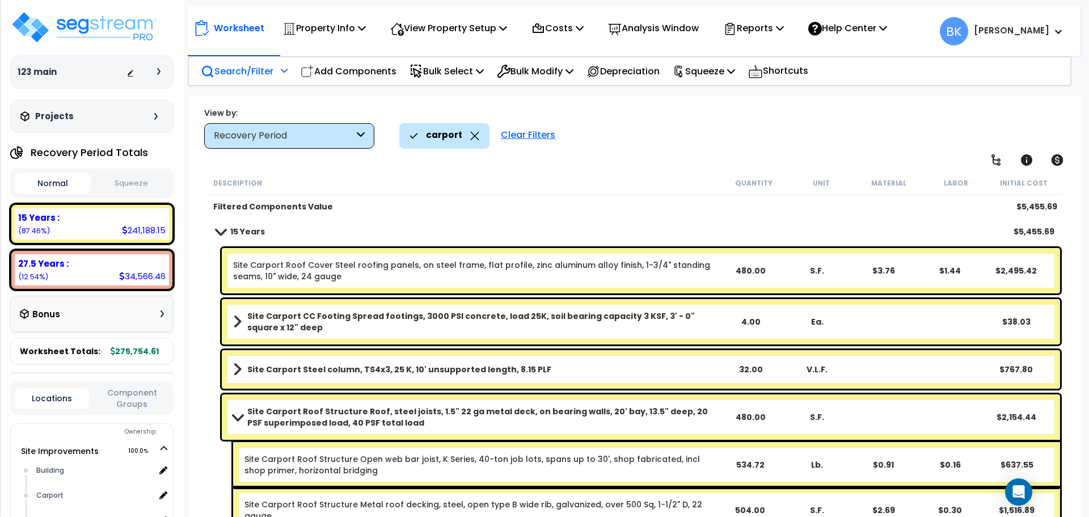
click at [238, 415] on span at bounding box center [238, 416] width 16 height 9
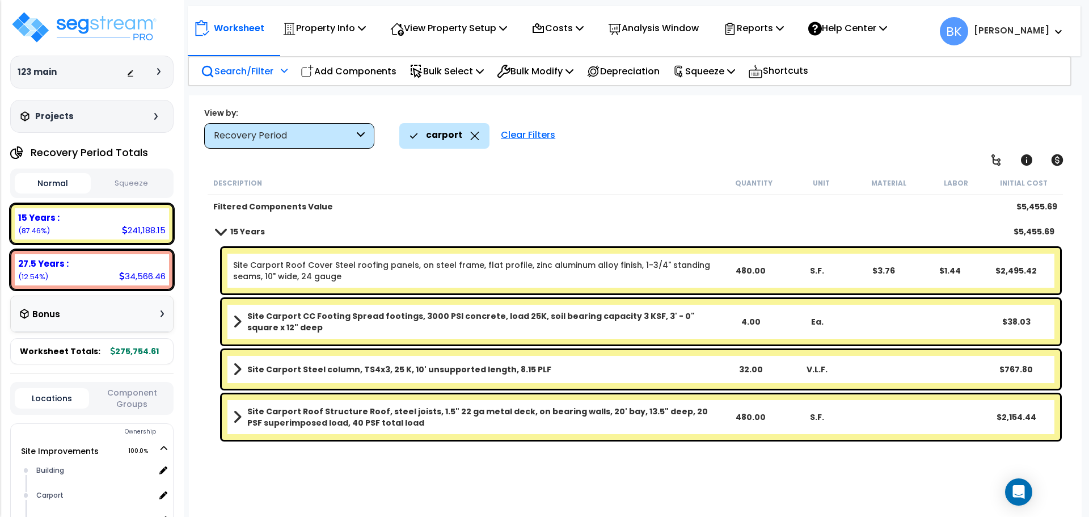
click at [376, 420] on b "Site Carport Roof Structure Roof, steel joists, 1.5" 22 ga metal deck, on beari…" at bounding box center [482, 417] width 470 height 23
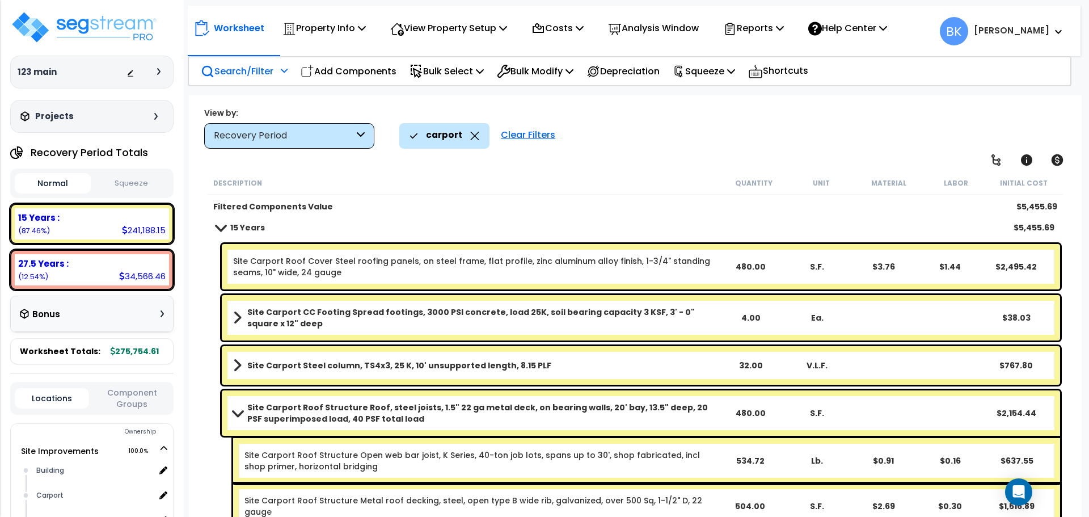
scroll to position [7, 0]
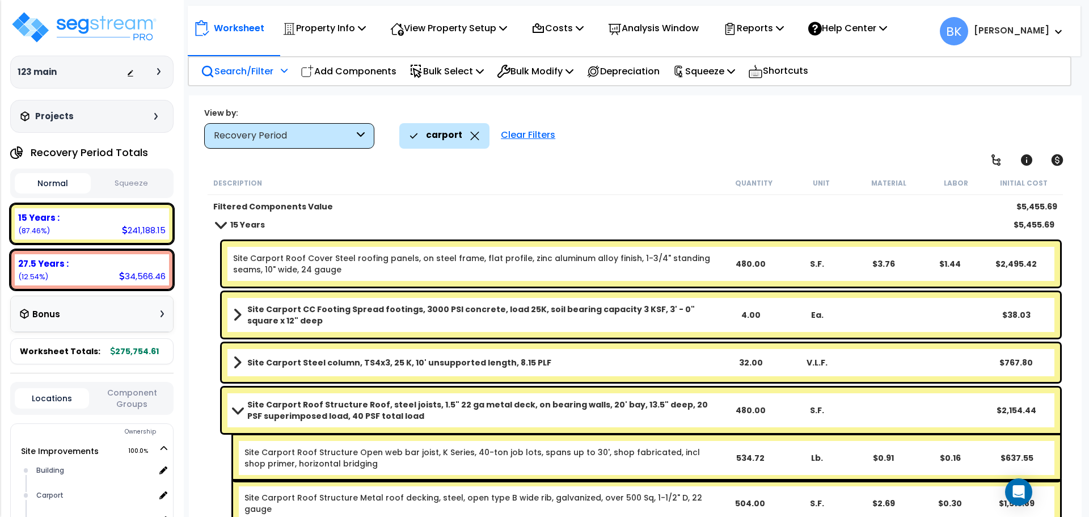
click at [591, 469] on div "Site Carport Roof Structure Open web bar joist, K Series, 40-ton job lots, span…" at bounding box center [646, 457] width 827 height 45
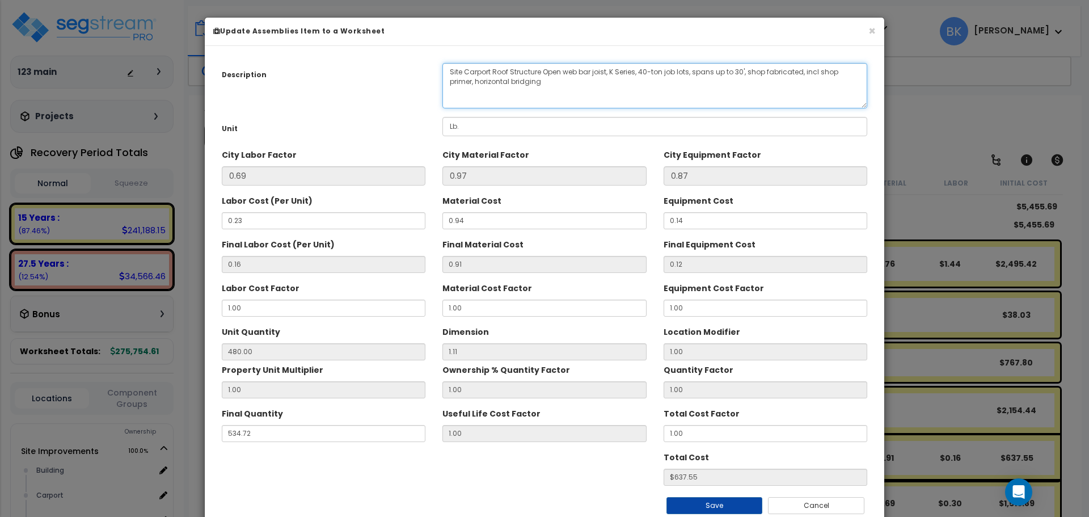
click at [491, 81] on textarea "Site Carport Roof Structure Open web bar joist, K Series, 40-ton job lots, span…" at bounding box center [655, 85] width 425 height 45
click at [530, 71] on textarea "Site Carport Roof Structure Open web bar joist, K Series, 40-ton job lots, span…" at bounding box center [655, 85] width 425 height 45
click at [562, 71] on textarea "Site Carport Roof Structure Open web bar joist, K Series, 40-ton job lots, span…" at bounding box center [655, 85] width 425 height 45
click at [596, 71] on textarea "Site Carport Roof Structure Open web bar joist, K Series, 40-ton job lots, span…" at bounding box center [655, 85] width 425 height 45
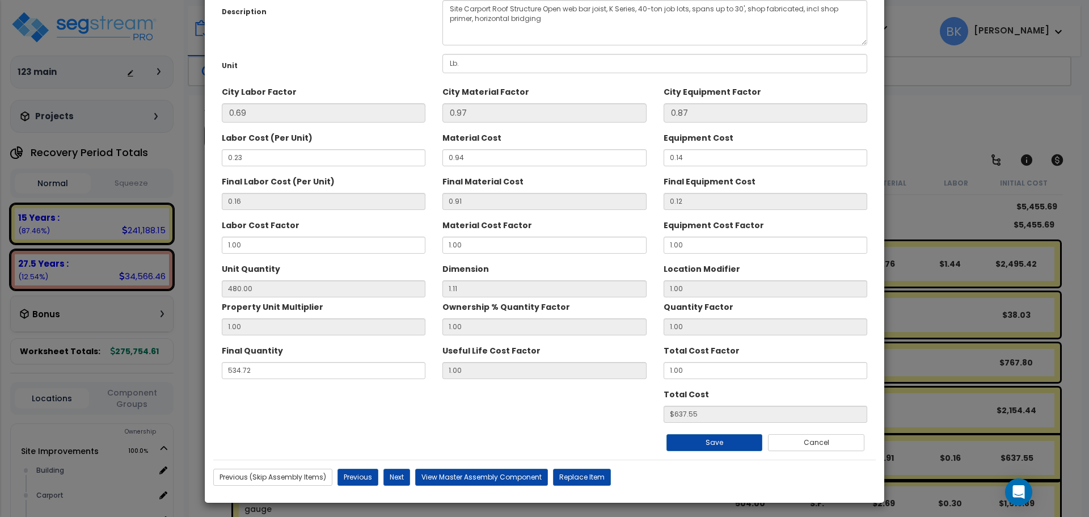
scroll to position [66, 0]
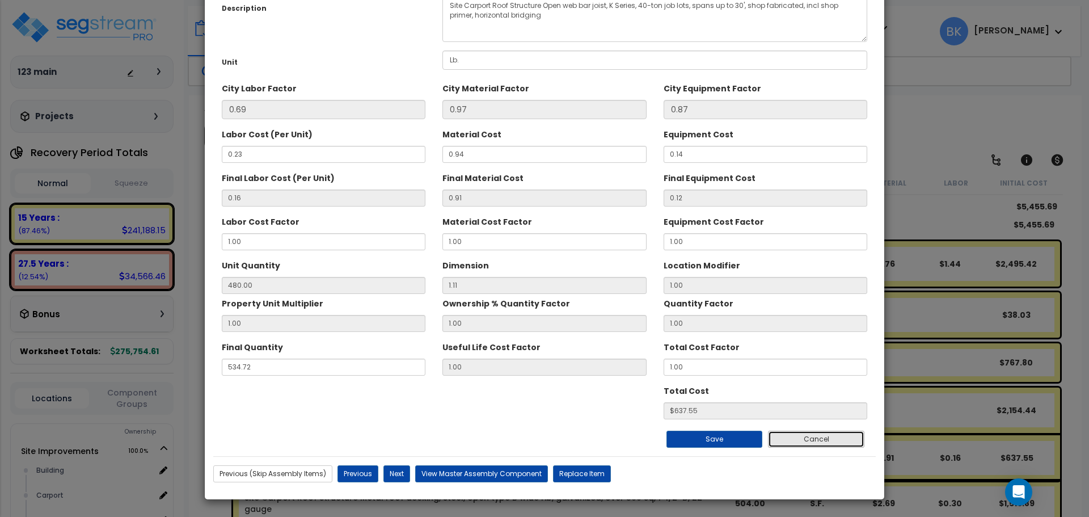
click at [818, 441] on button "Cancel" at bounding box center [816, 439] width 96 height 17
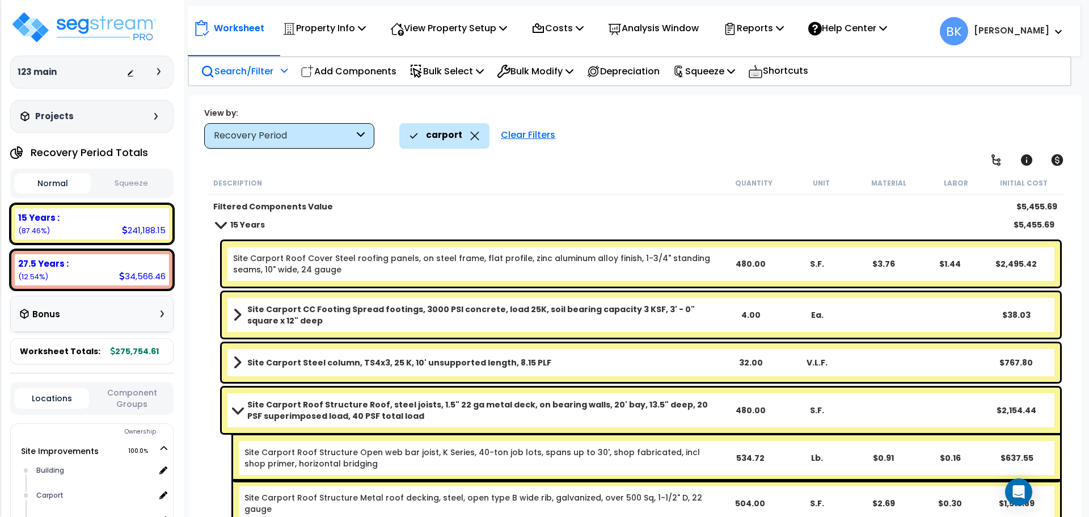
click at [239, 407] on span at bounding box center [238, 410] width 16 height 9
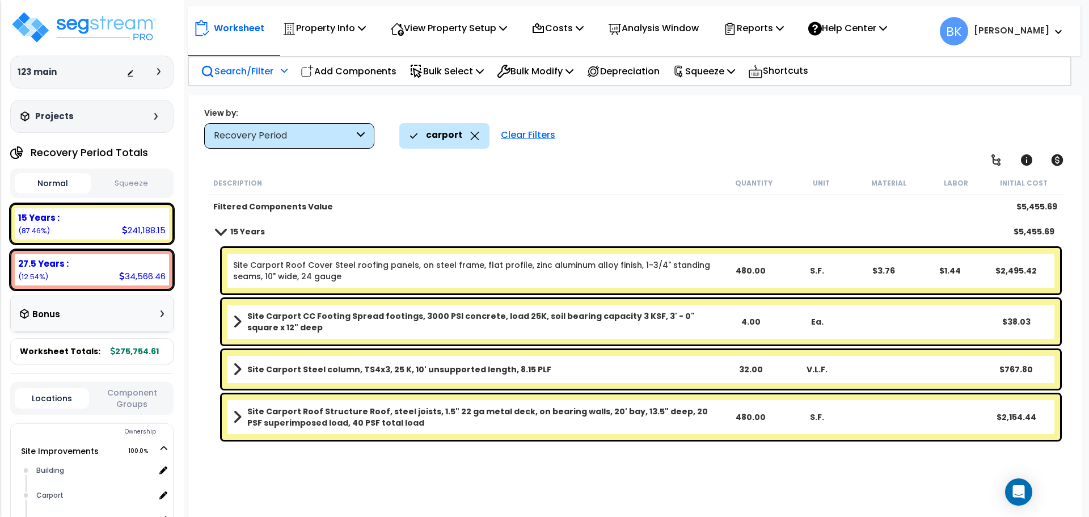
click at [302, 419] on b "Site Carport Roof Structure Roof, steel joists, 1.5" 22 ga metal deck, on beari…" at bounding box center [482, 417] width 470 height 23
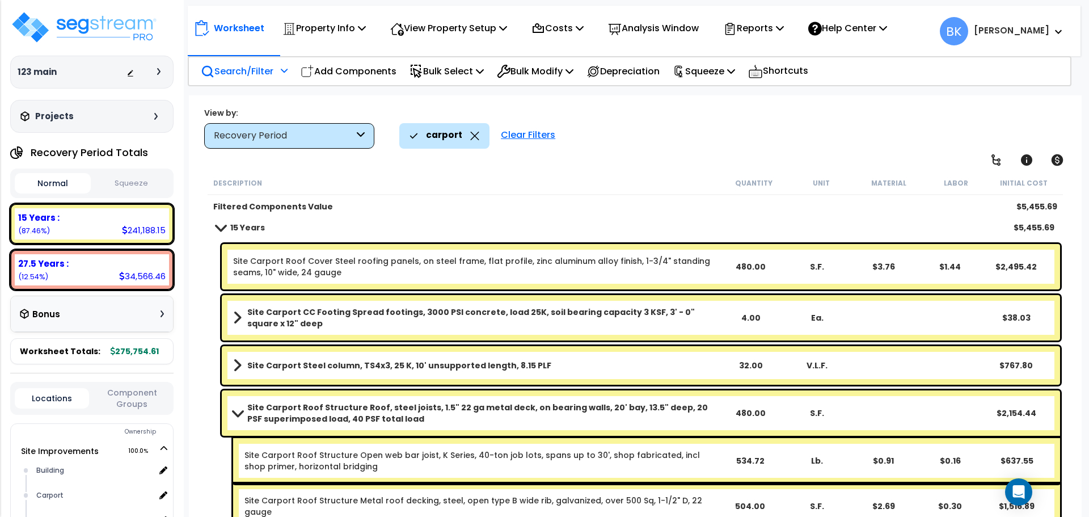
scroll to position [7, 0]
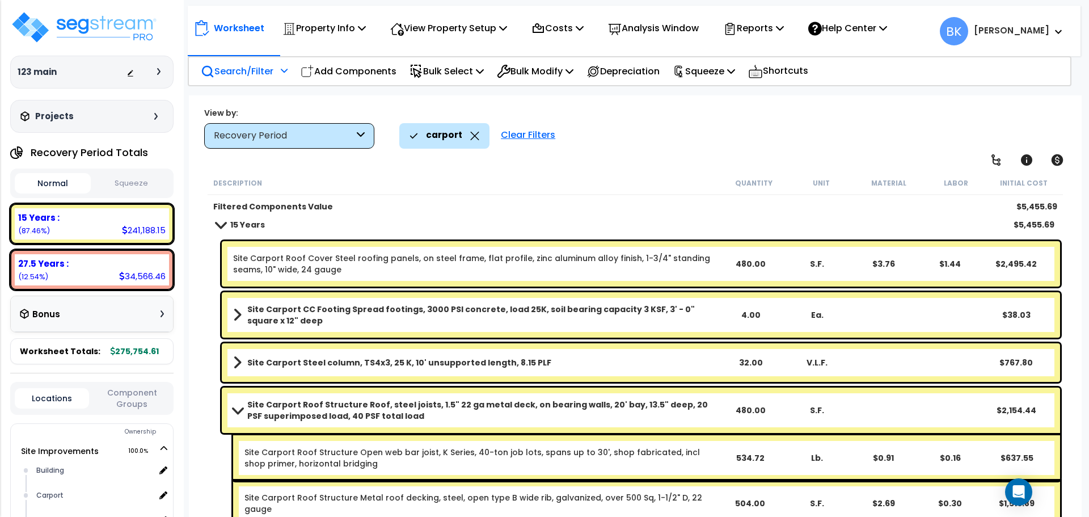
click at [304, 412] on b "Site Carport Roof Structure Roof, steel joists, 1.5" 22 ga metal deck, on beari…" at bounding box center [482, 410] width 470 height 23
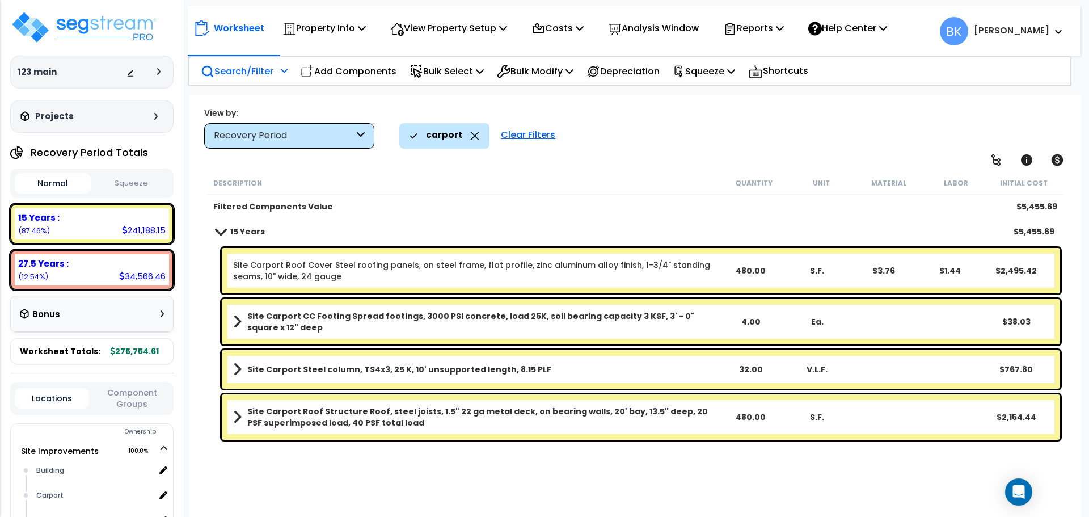
scroll to position [0, 0]
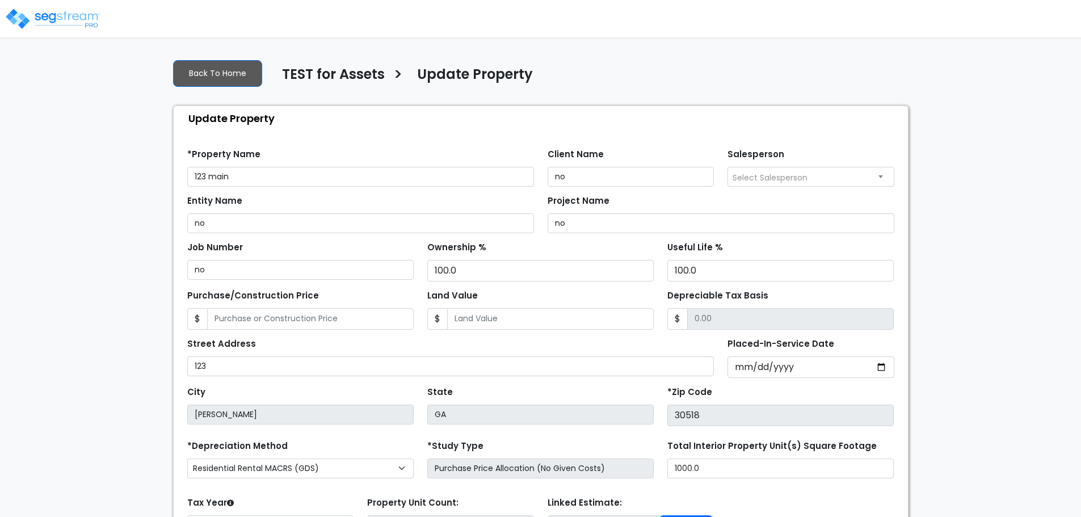
select select "2023"
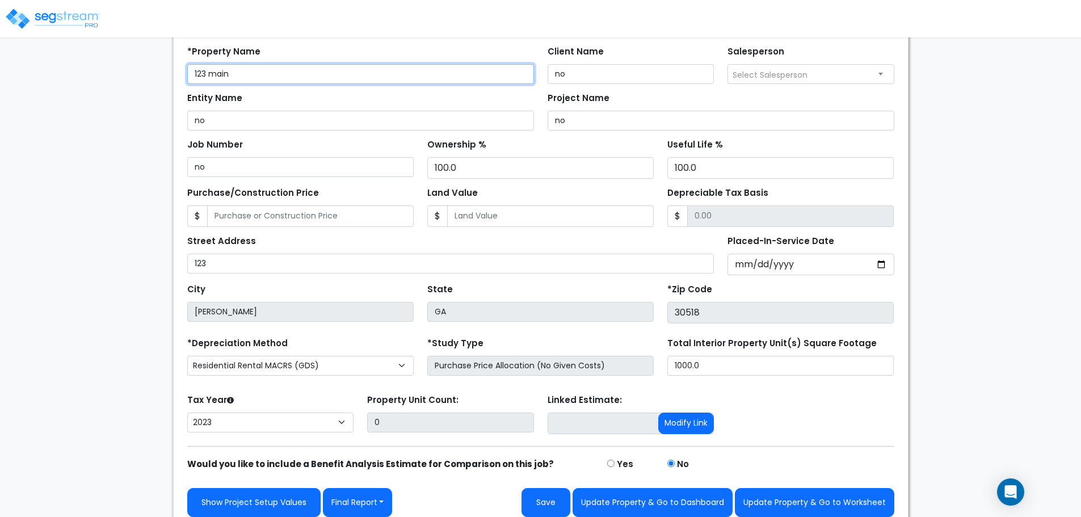
scroll to position [112, 0]
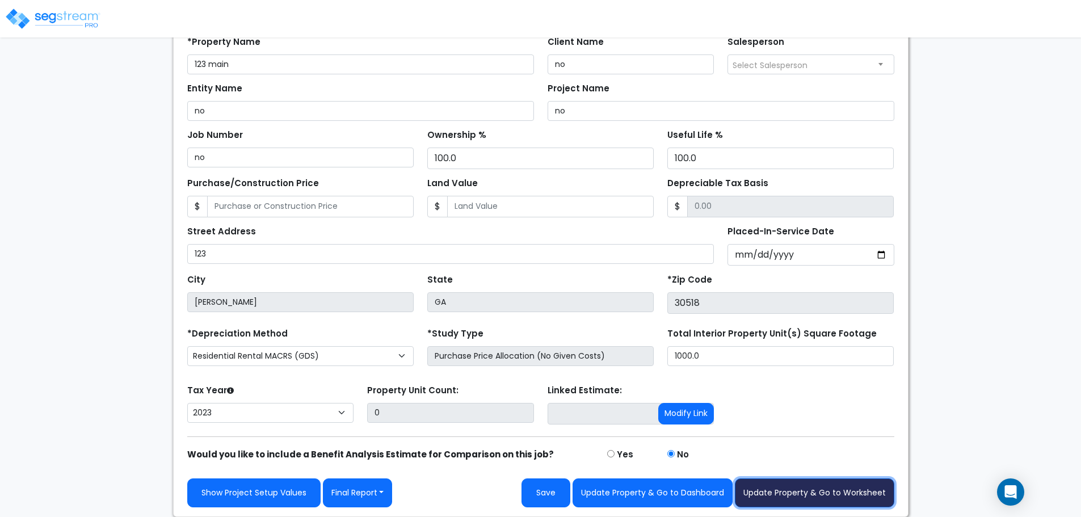
click at [860, 489] on button "Update Property & Go to Worksheet" at bounding box center [814, 492] width 159 height 29
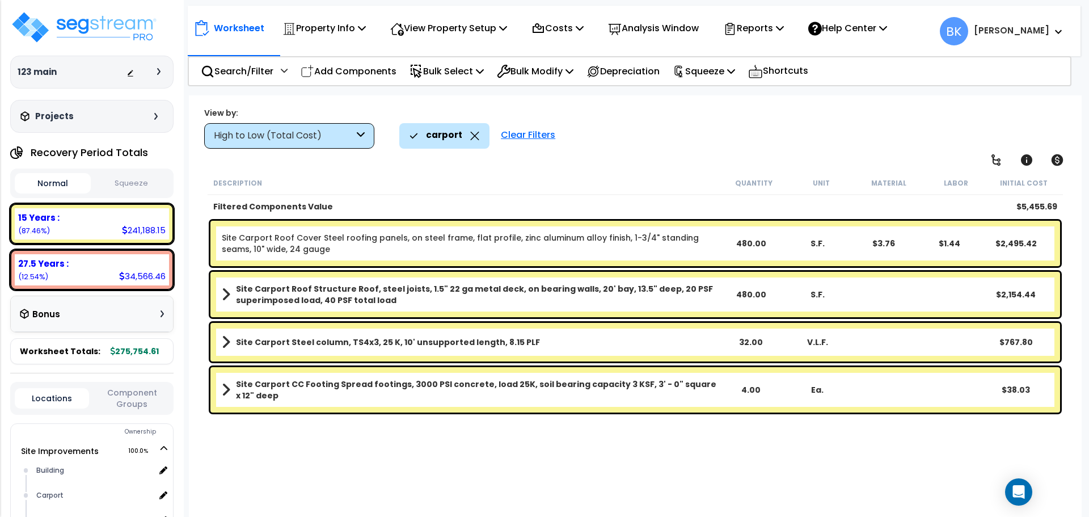
click at [392, 394] on b "Site Carport CC Footing Spread footings, 3000 PSI concrete, load 25K, soil bear…" at bounding box center [477, 389] width 482 height 23
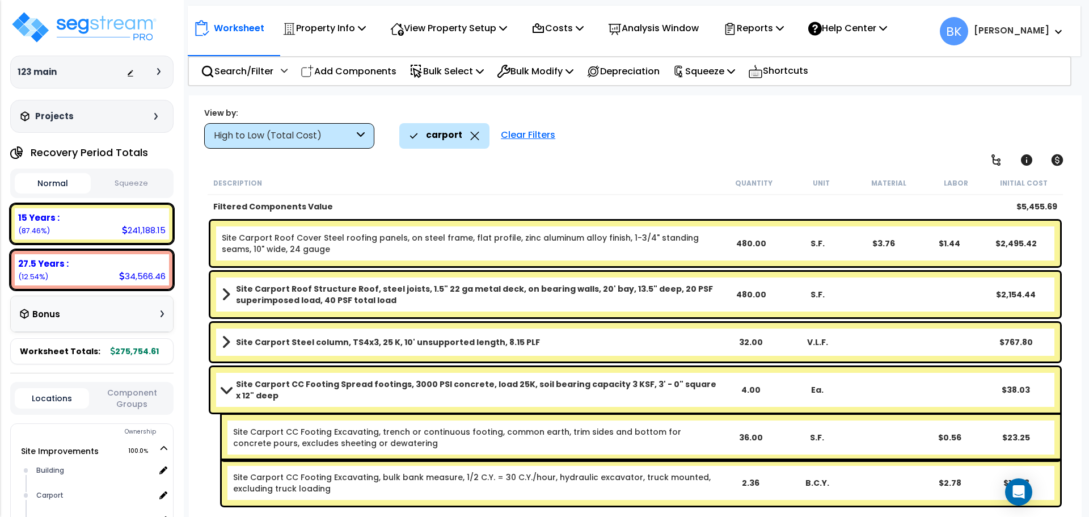
scroll to position [50, 0]
click at [332, 390] on b "Site Carport CC Footing Spread footings, 3000 PSI concrete, load 25K, soil bear…" at bounding box center [477, 389] width 482 height 23
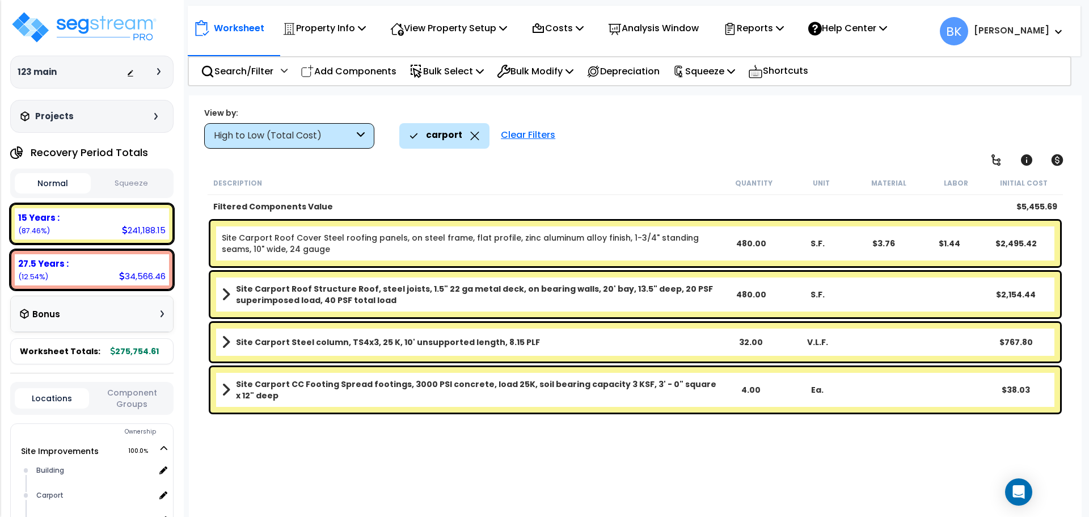
click at [332, 390] on b "Site Carport CC Footing Spread footings, 3000 PSI concrete, load 25K, soil bear…" at bounding box center [477, 389] width 482 height 23
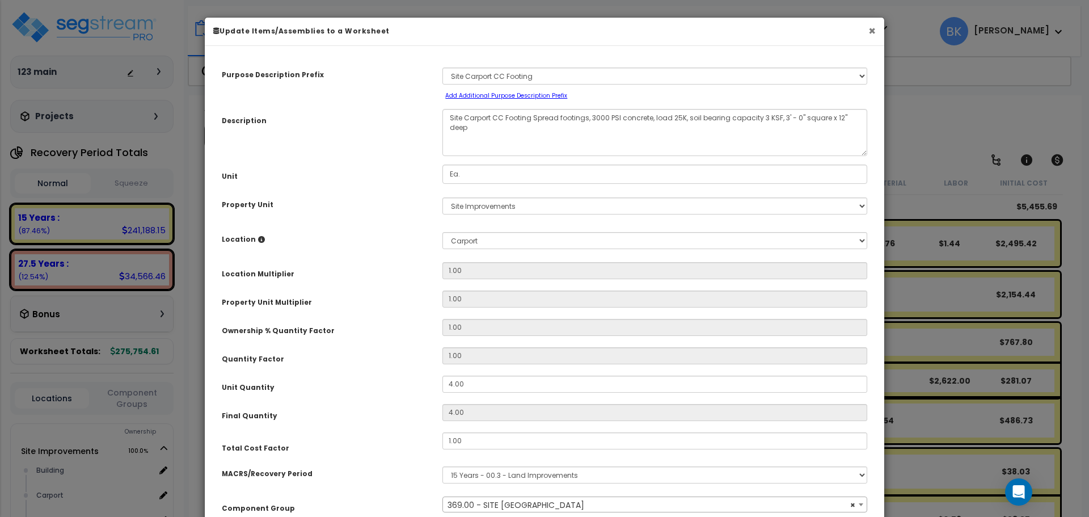
select select "39452"
click at [870, 35] on button "×" at bounding box center [872, 31] width 7 height 12
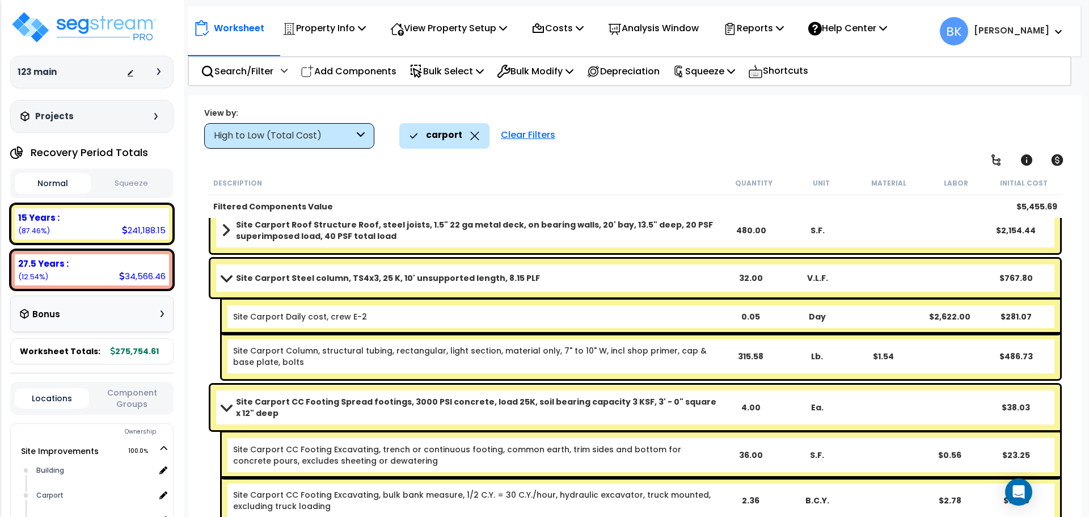
scroll to position [73, 0]
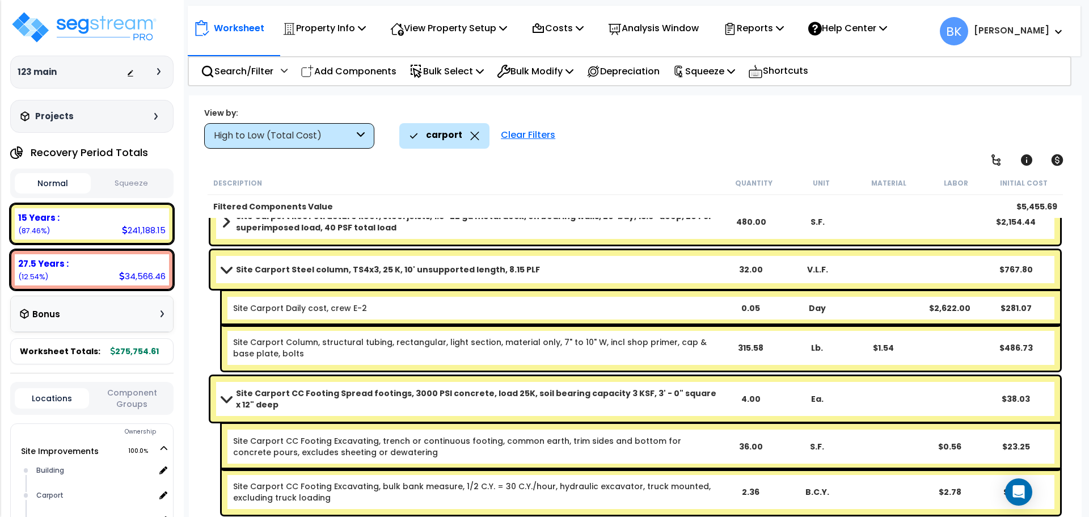
click at [313, 406] on b "Site Carport CC Footing Spread footings, 3000 PSI concrete, load 25K, soil bear…" at bounding box center [477, 399] width 482 height 23
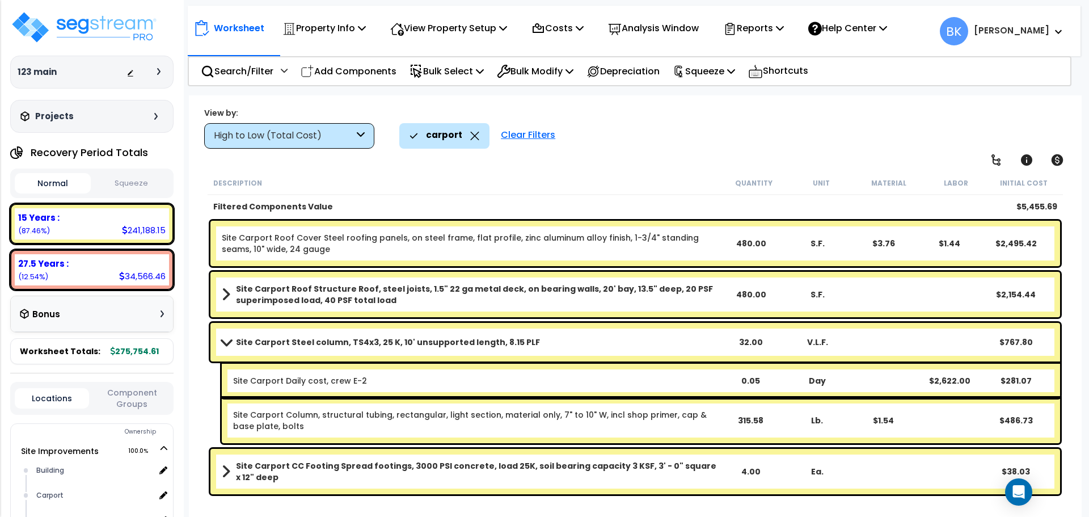
click at [319, 465] on b "Site Carport CC Footing Spread footings, 3000 PSI concrete, load 25K, soil bear…" at bounding box center [477, 471] width 482 height 23
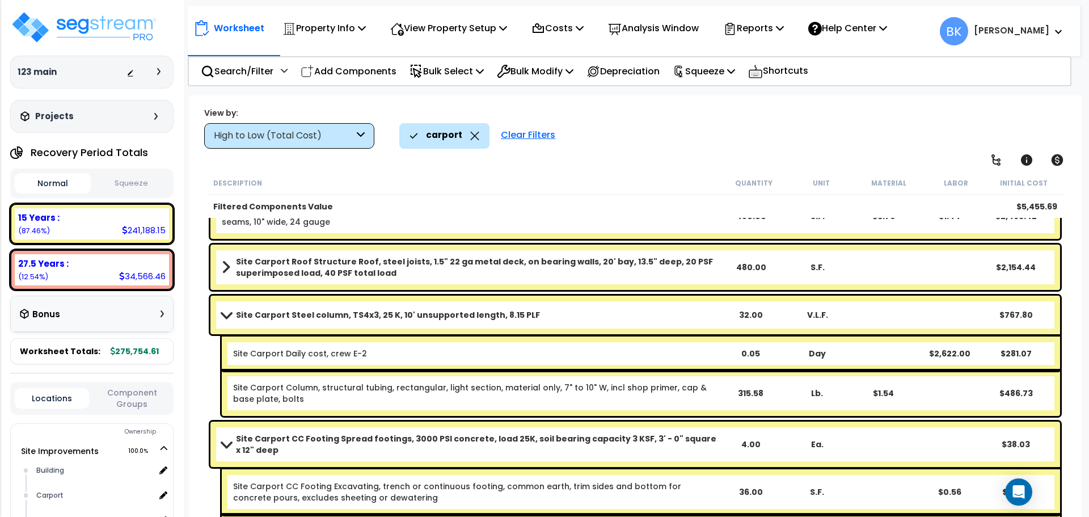
scroll to position [73, 0]
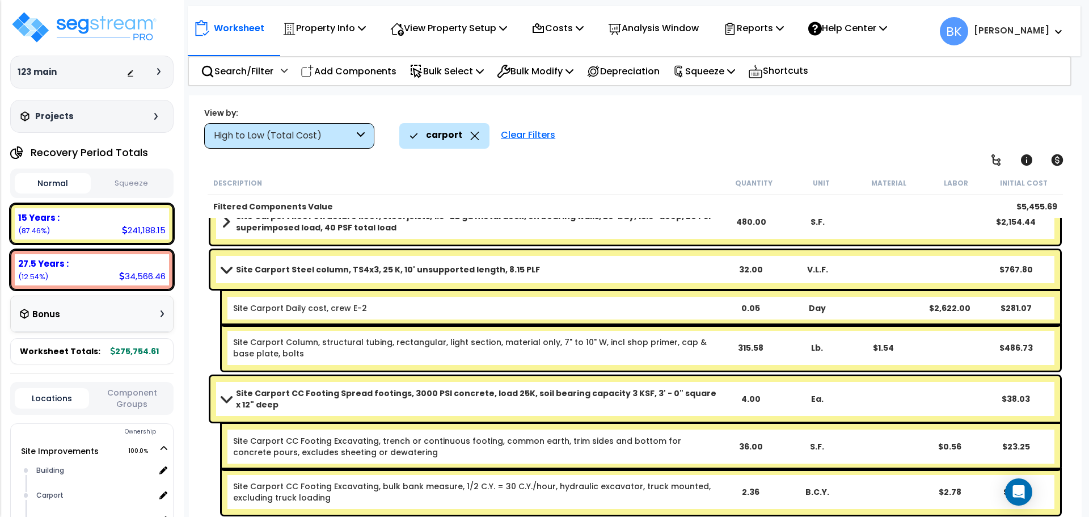
click at [316, 395] on b "Site Carport CC Footing Spread footings, 3000 PSI concrete, load 25K, soil bear…" at bounding box center [477, 399] width 482 height 23
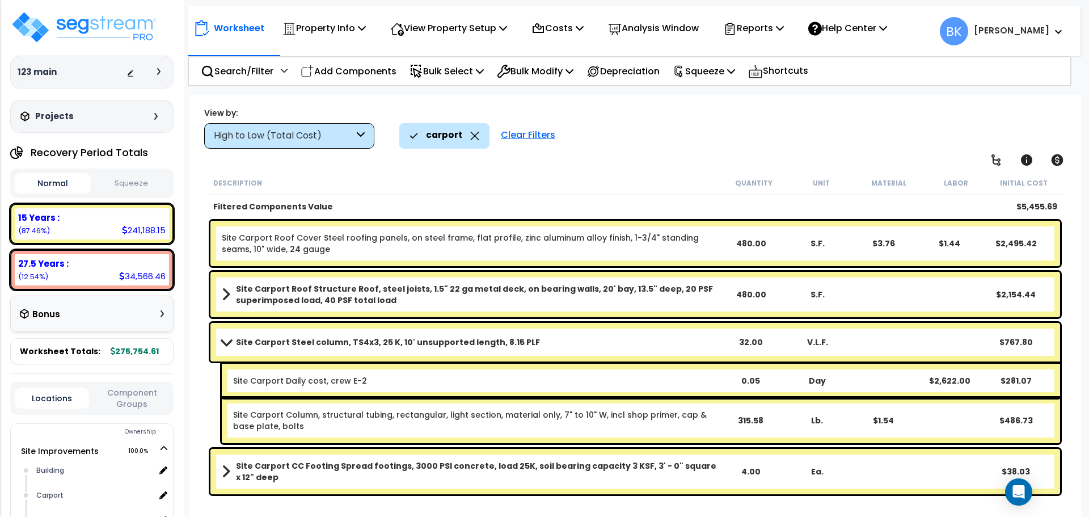
scroll to position [0, 0]
click at [329, 470] on b "Site Carport CC Footing Spread footings, 3000 PSI concrete, load 25K, soil bear…" at bounding box center [477, 471] width 482 height 23
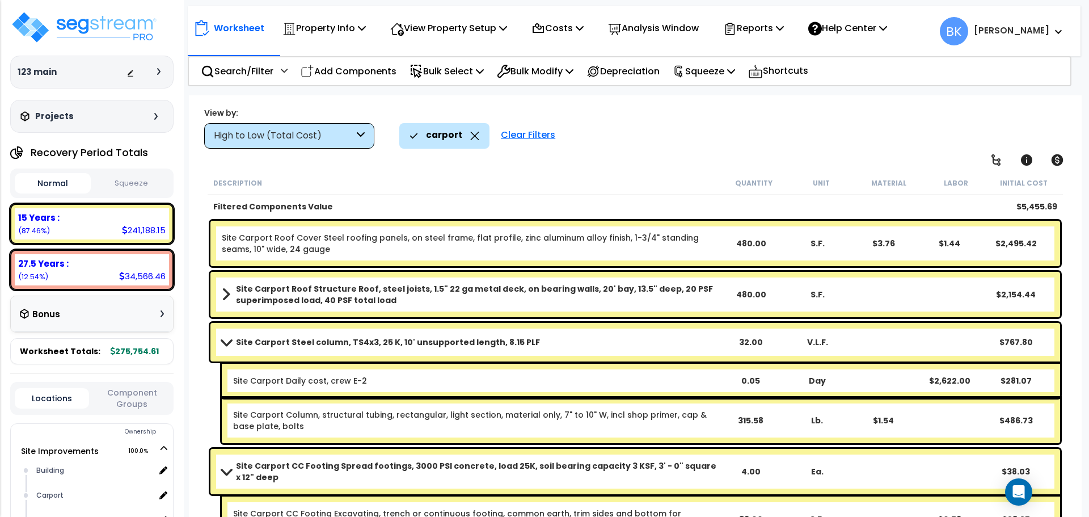
click at [231, 472] on span at bounding box center [226, 471] width 16 height 9
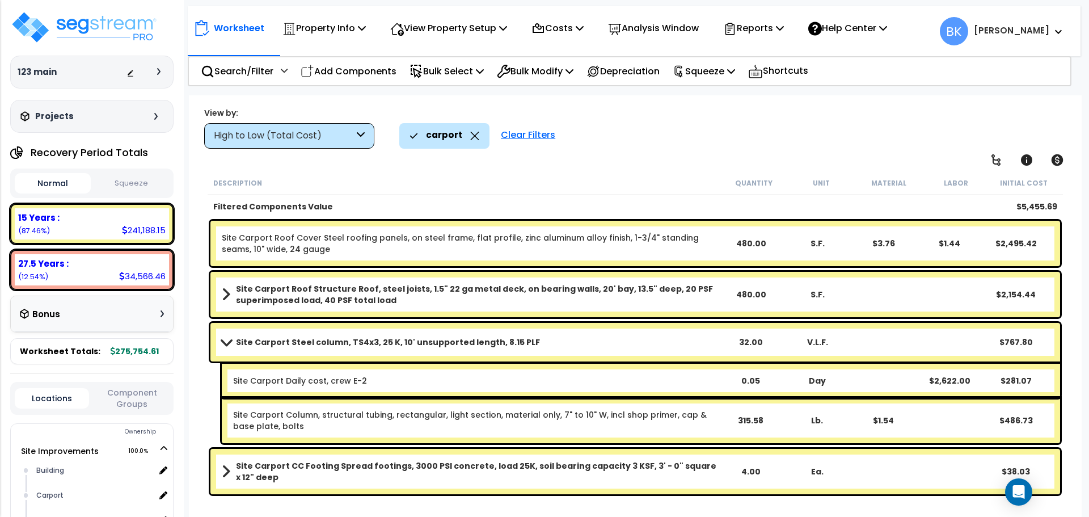
click at [228, 347] on link "Site Carport Steel column, TS4x3, 25 K, 10' unsupported length, 8.15 PLF" at bounding box center [470, 342] width 496 height 16
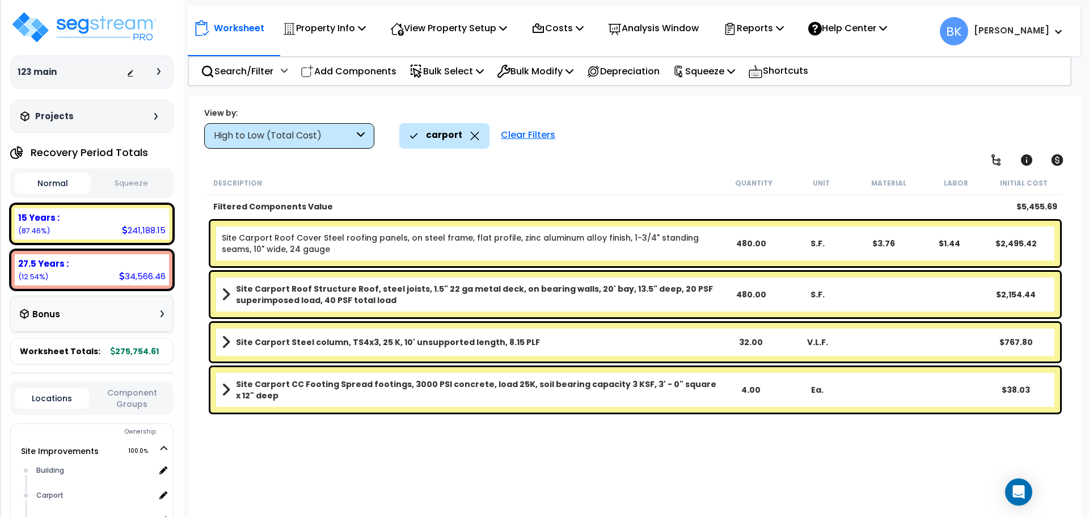
click at [684, 297] on b "Site Carport Roof Structure Roof, steel joists, 1.5" 22 ga metal deck, on beari…" at bounding box center [477, 294] width 482 height 23
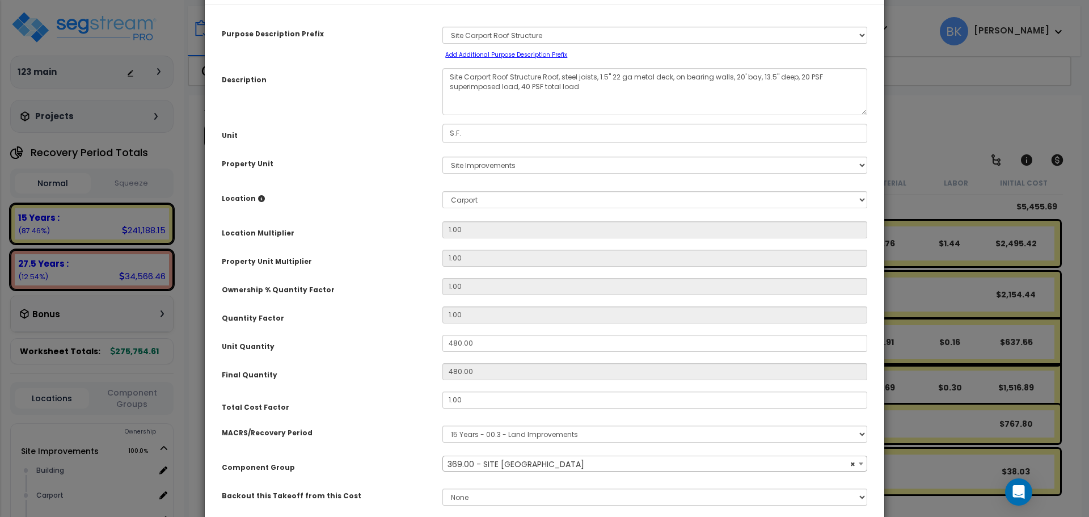
scroll to position [124, 0]
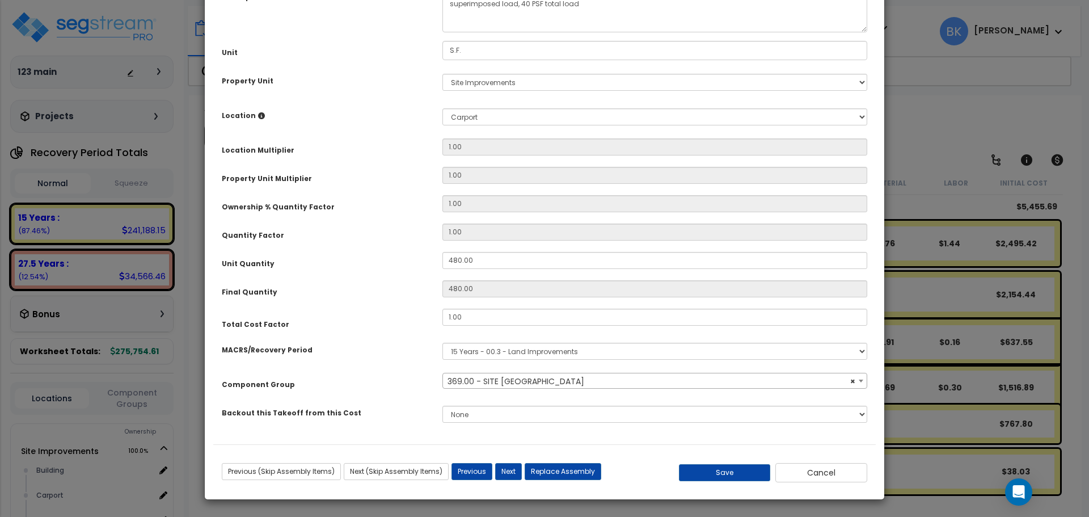
select select "39452"
click at [477, 255] on input "480.00" at bounding box center [655, 260] width 425 height 17
type input "6"
type input "480"
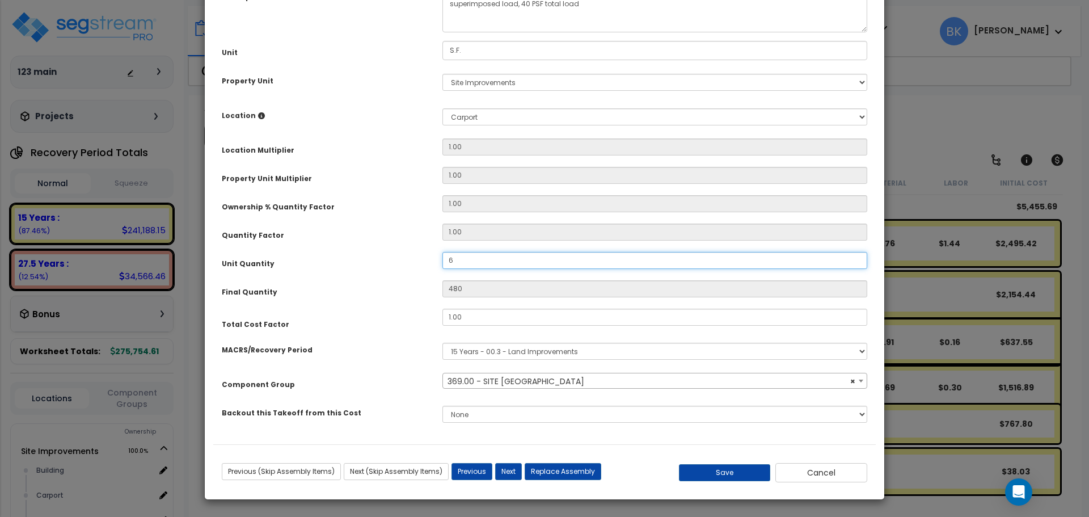
type input "61"
type input "612"
click at [733, 478] on button "Save" at bounding box center [725, 472] width 92 height 17
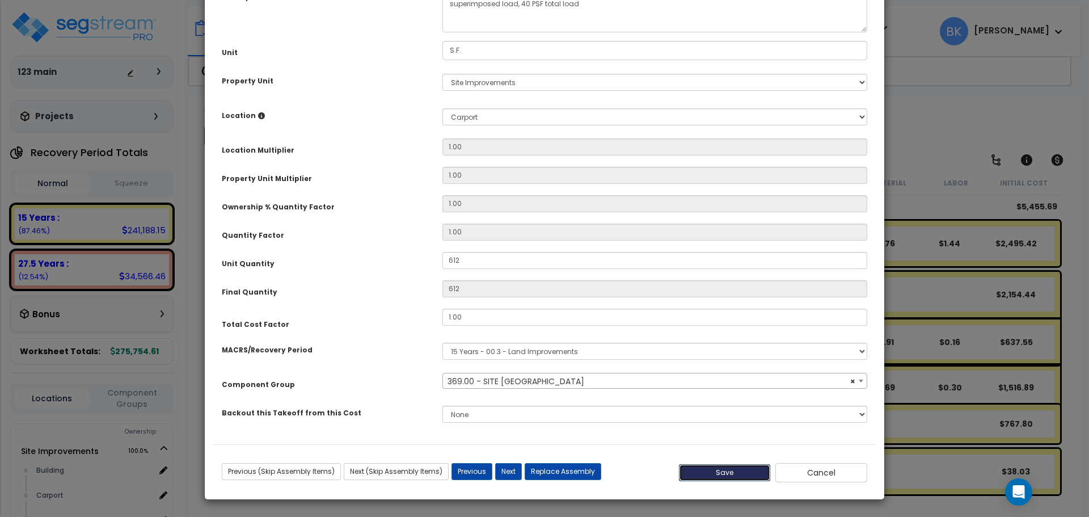
type input "612.00"
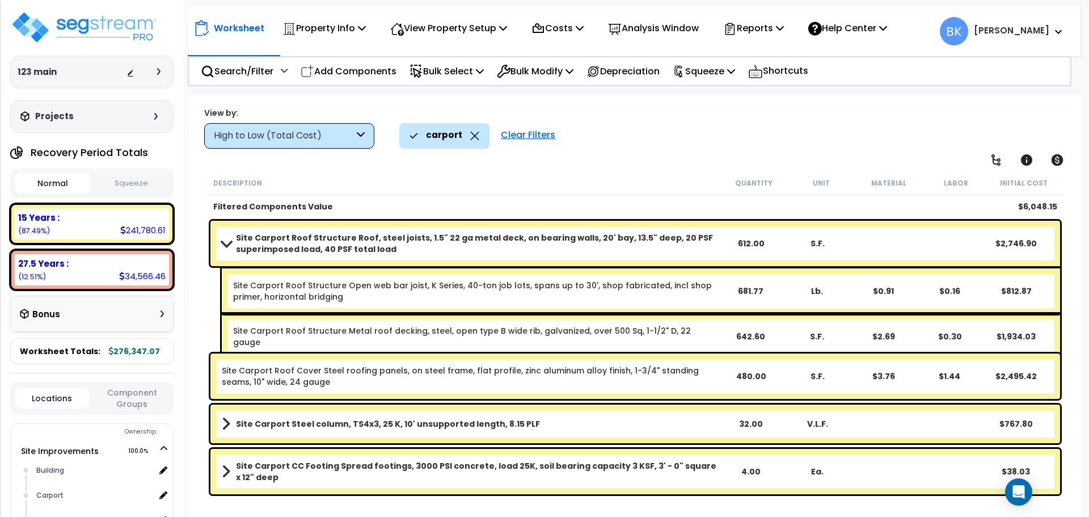
click at [383, 250] on b "Site Carport Roof Structure Roof, steel joists, 1.5" 22 ga metal deck, on beari…" at bounding box center [477, 243] width 482 height 23
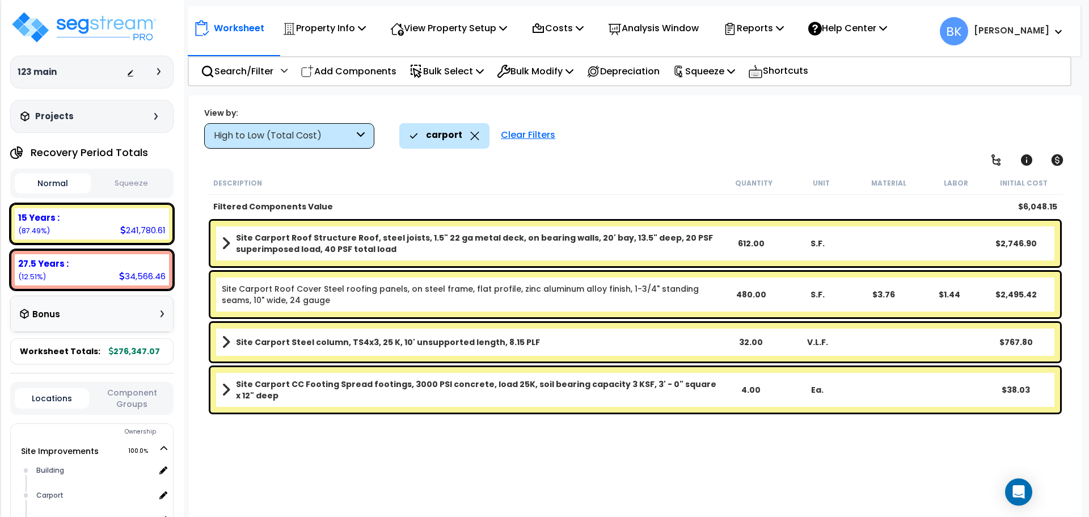
click at [515, 298] on link "Site Carport Roof Cover Steel roofing panels, on steel frame, flat profile, zin…" at bounding box center [470, 294] width 496 height 23
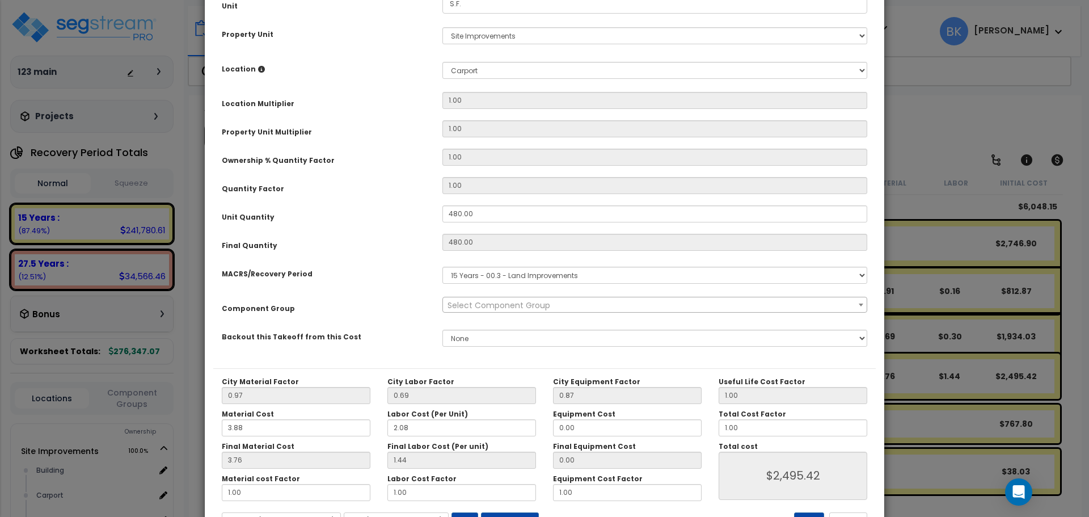
scroll to position [217, 0]
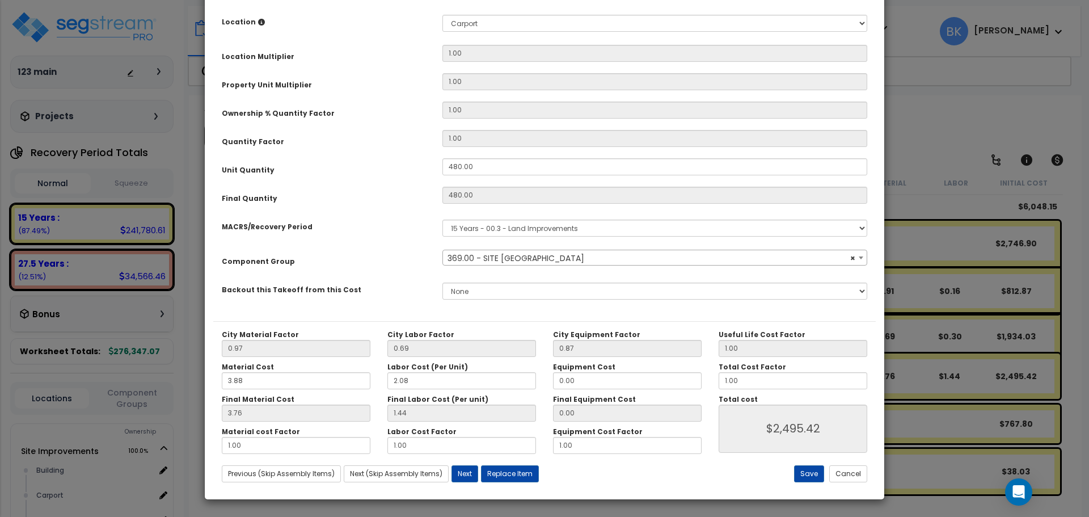
select select "39452"
click at [494, 170] on input "480.00" at bounding box center [655, 166] width 425 height 17
type input "6"
type input "480"
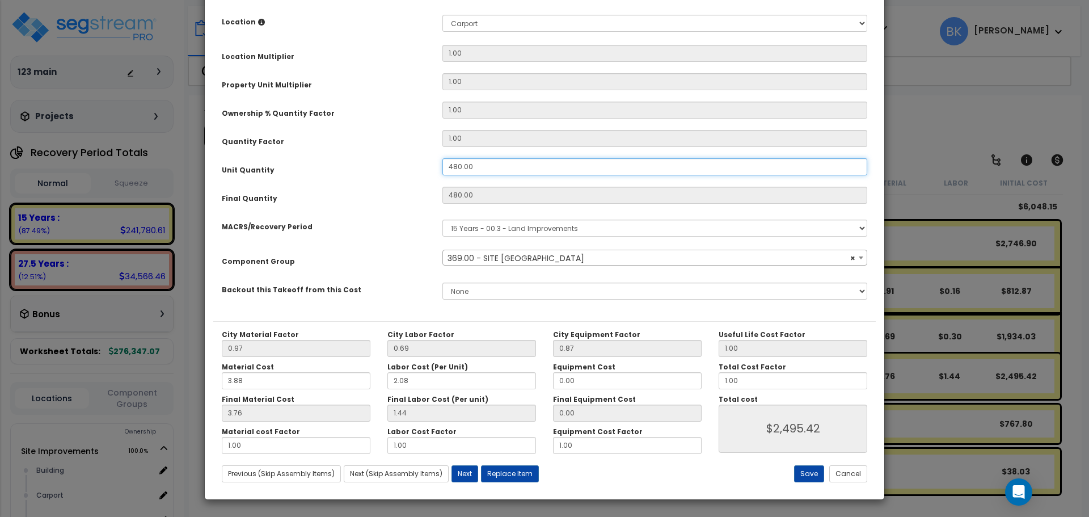
type input "$2,496.00"
type input "61"
type input "6"
type input "$31.20"
type input "61"
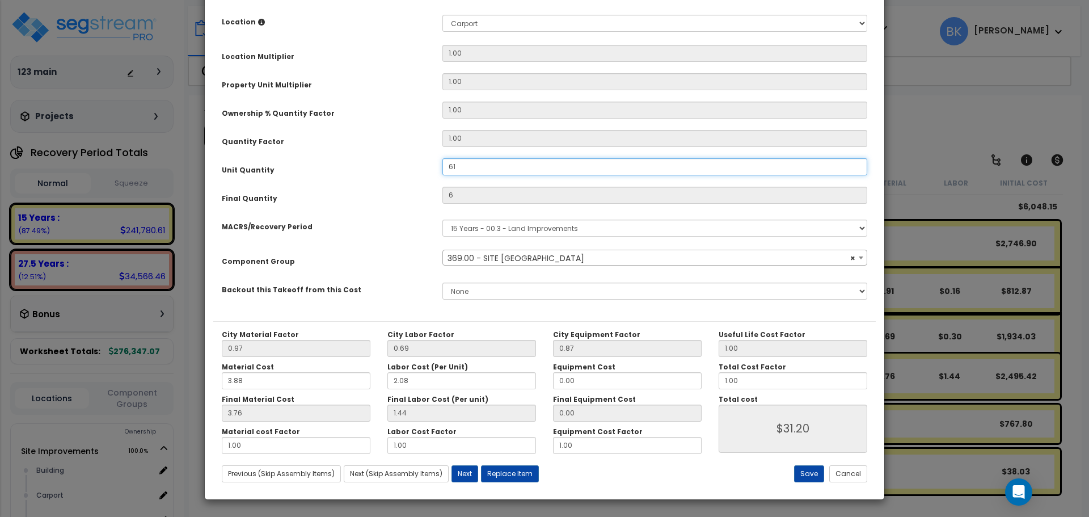
type input "$317.20"
type input "612"
type input "$3,182.40"
click at [814, 470] on button "Save" at bounding box center [809, 473] width 30 height 17
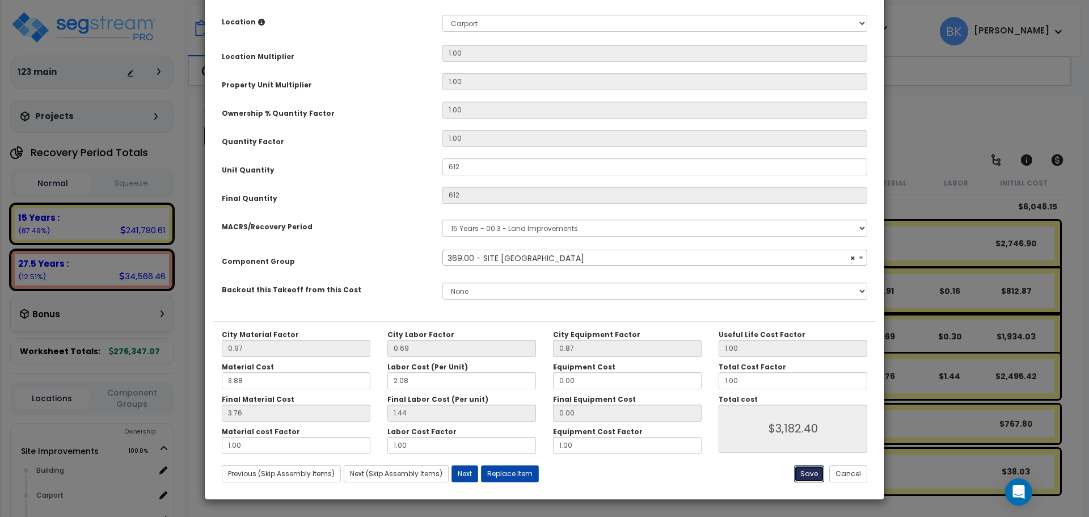
type input "612.00"
type input "3182.40"
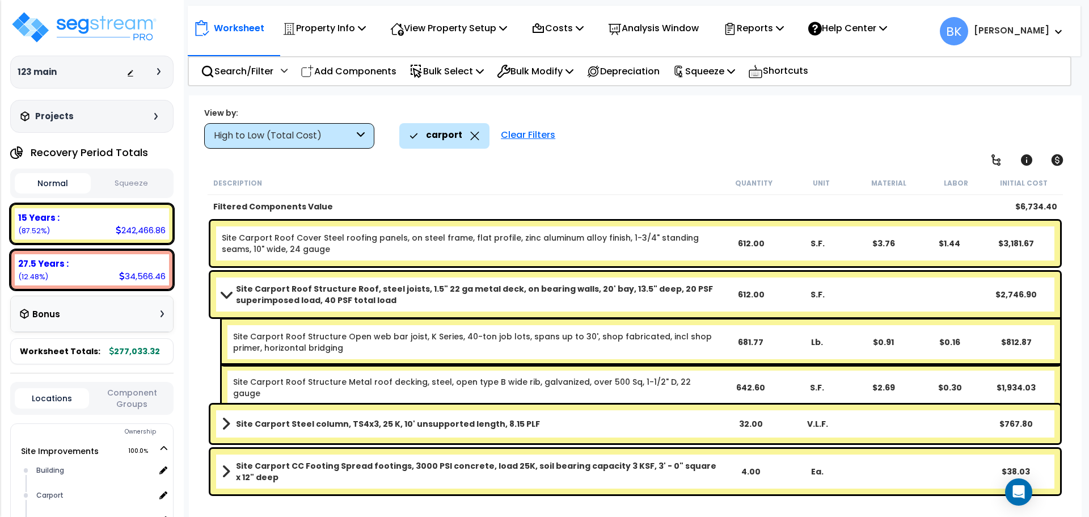
click at [230, 296] on span at bounding box center [226, 294] width 16 height 9
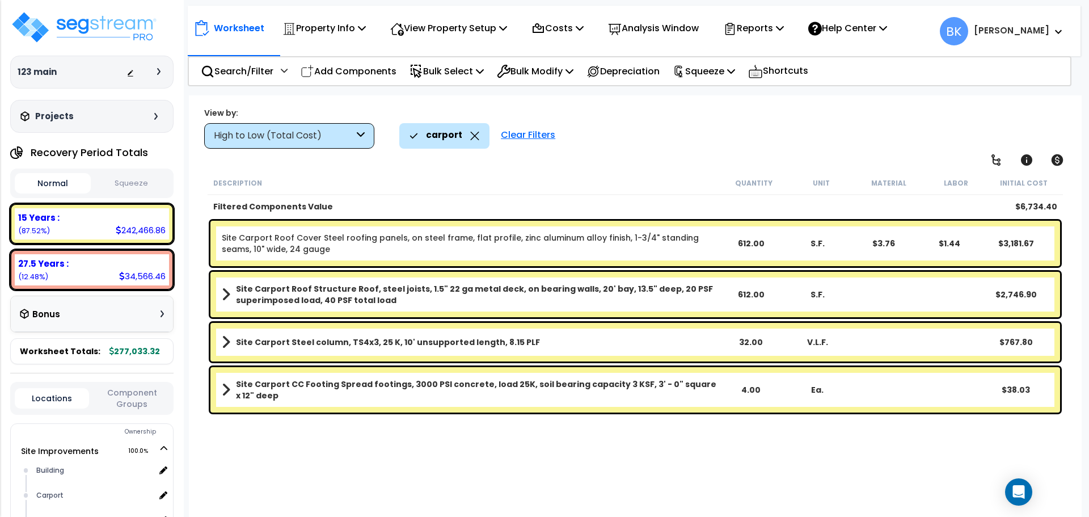
scroll to position [0, 0]
click at [239, 294] on b "Site Carport Roof Structure Roof, steel joists, 1.5" 22 ga metal deck, on beari…" at bounding box center [477, 294] width 482 height 23
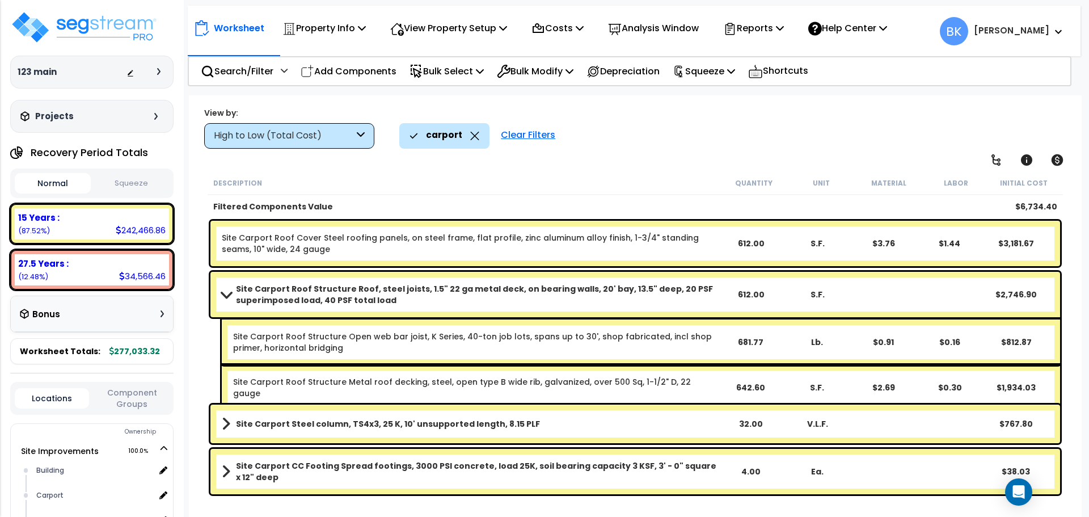
click at [229, 301] on link "Site Carport Roof Structure Roof, steel joists, 1.5" 22 ga metal deck, on beari…" at bounding box center [470, 294] width 496 height 23
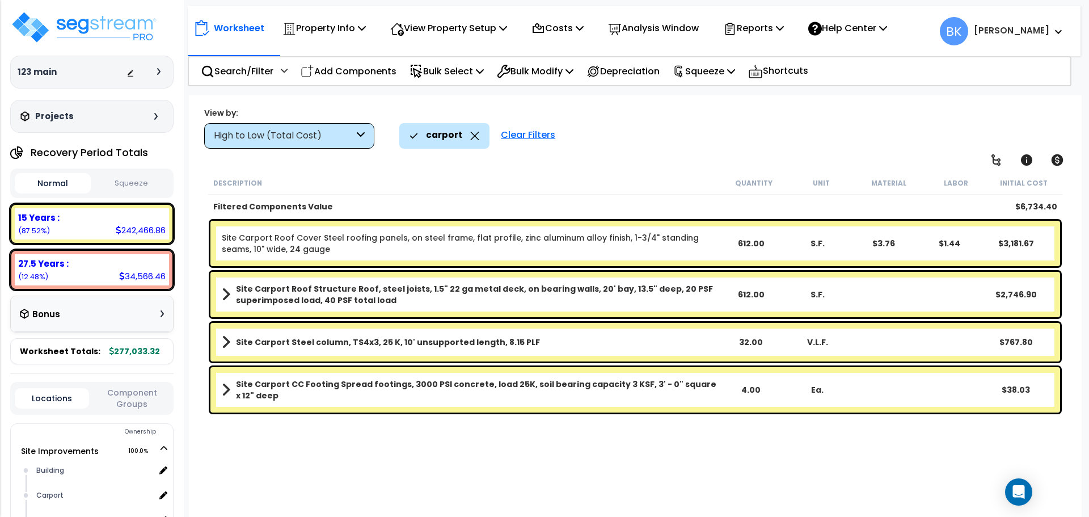
click at [1043, 34] on b "[PERSON_NAME]" at bounding box center [1011, 30] width 75 height 12
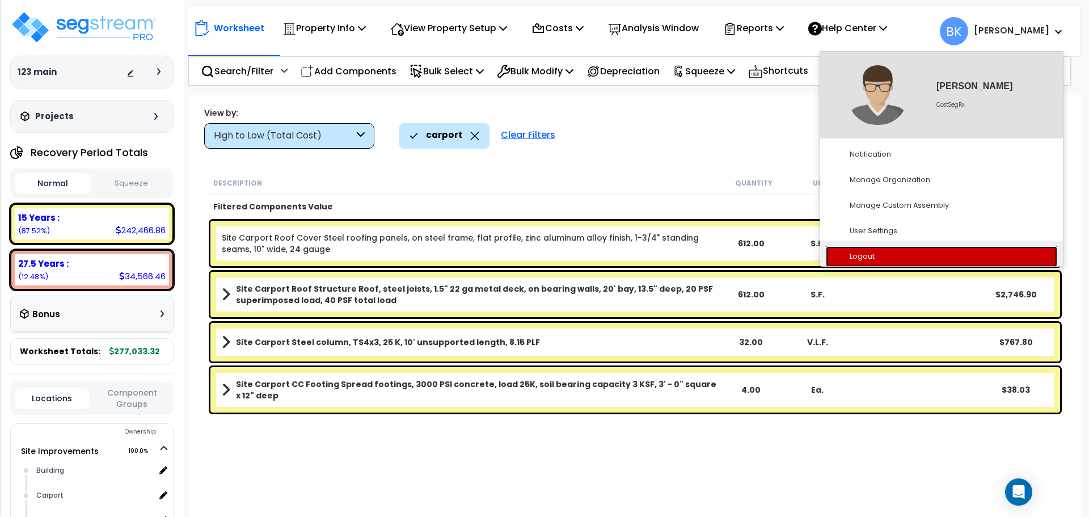
click at [873, 256] on link "Logout" at bounding box center [941, 256] width 231 height 21
